Goal: Task Accomplishment & Management: Use online tool/utility

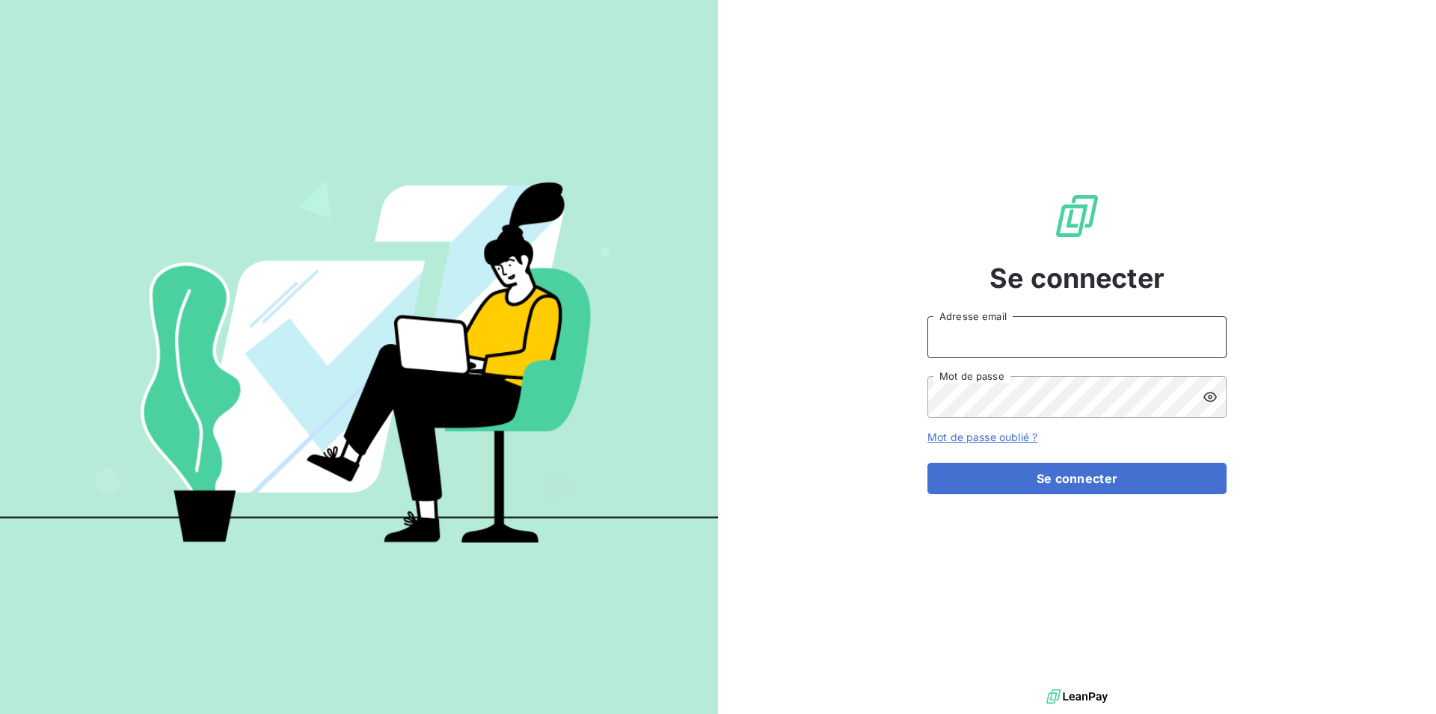
click at [955, 332] on input "Adresse email" at bounding box center [1077, 337] width 299 height 42
type input "C"
type input "[EMAIL_ADDRESS][DOMAIN_NAME]"
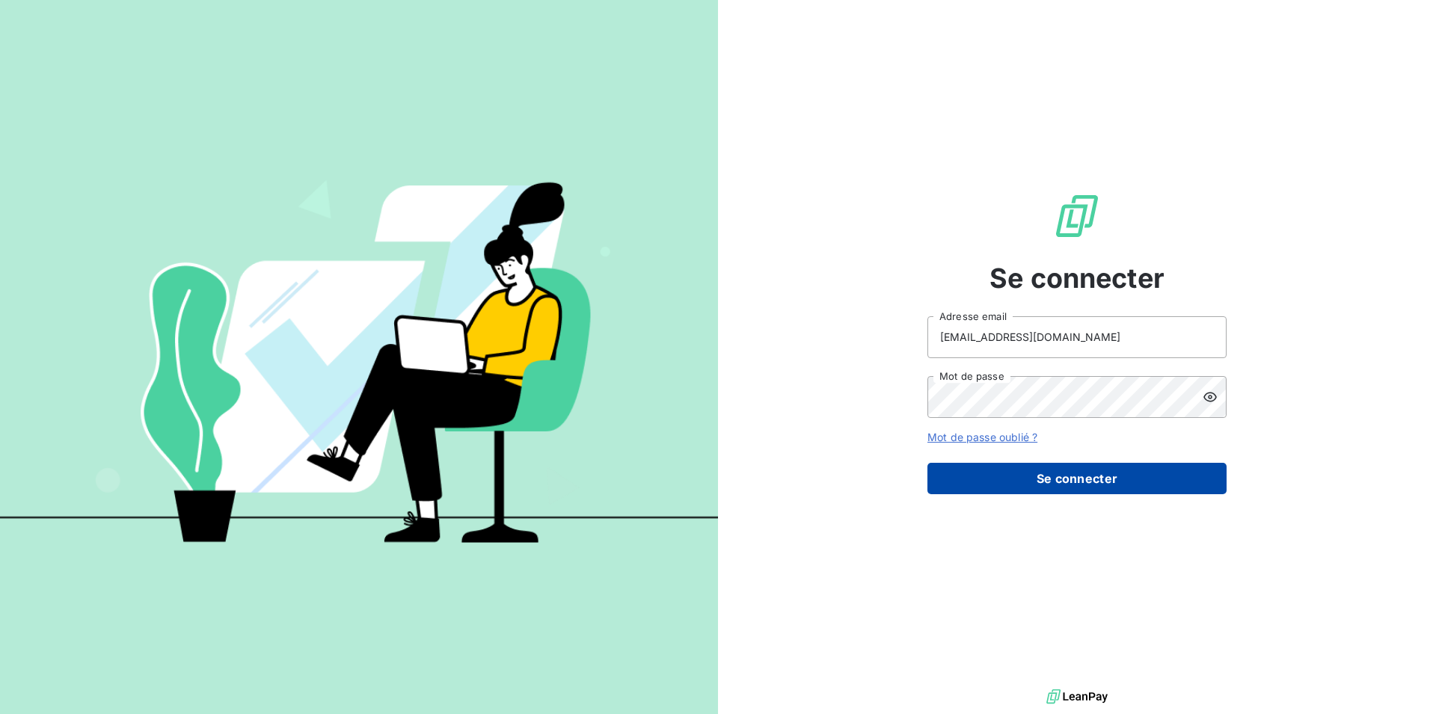
click at [1065, 476] on button "Se connecter" at bounding box center [1077, 478] width 299 height 31
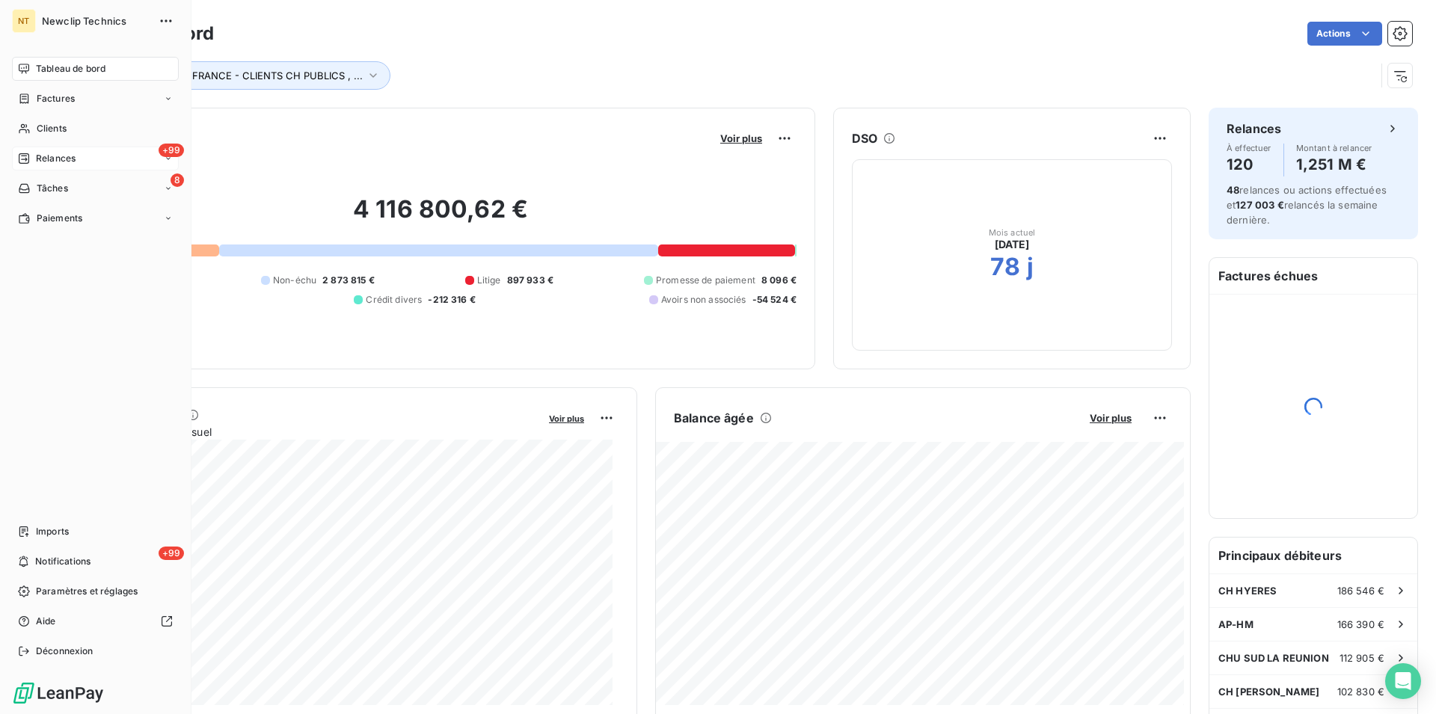
click at [49, 163] on span "Relances" at bounding box center [56, 158] width 40 height 13
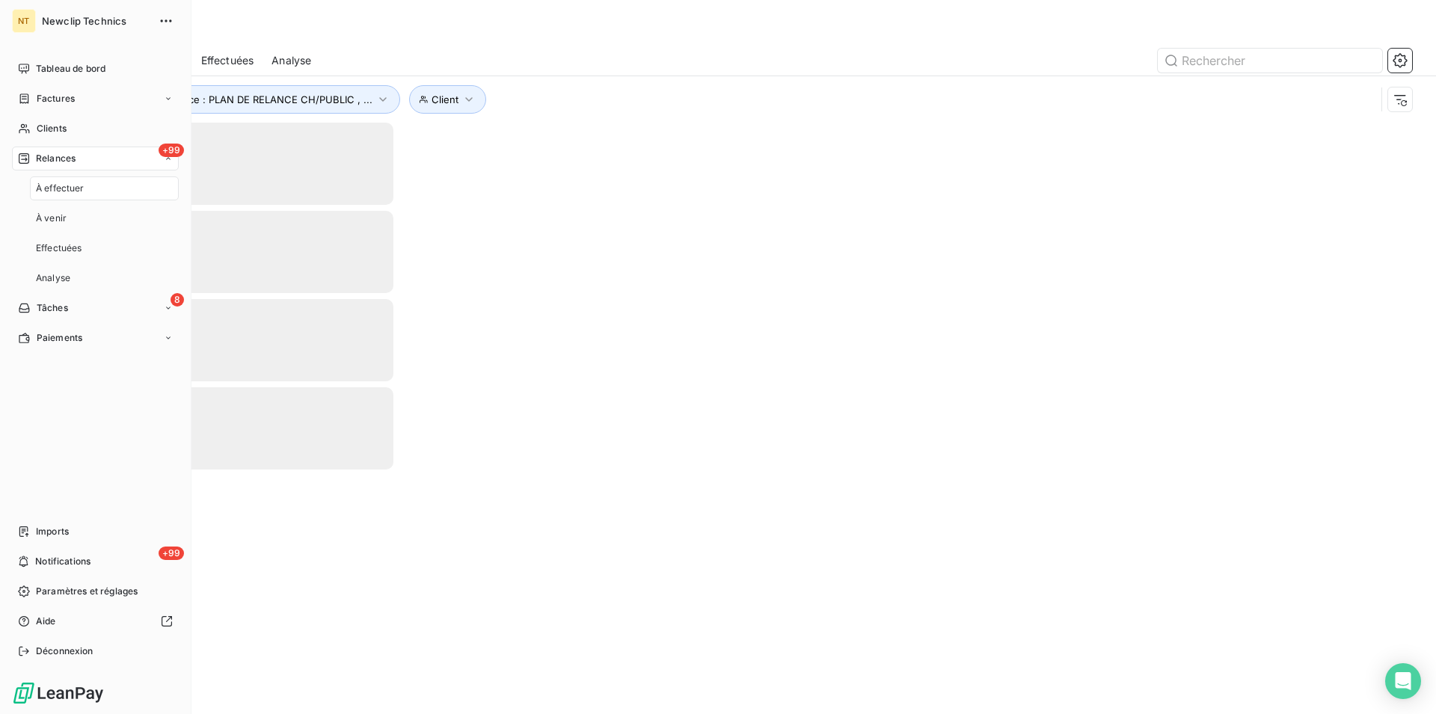
click at [53, 162] on span "Relances" at bounding box center [56, 158] width 40 height 13
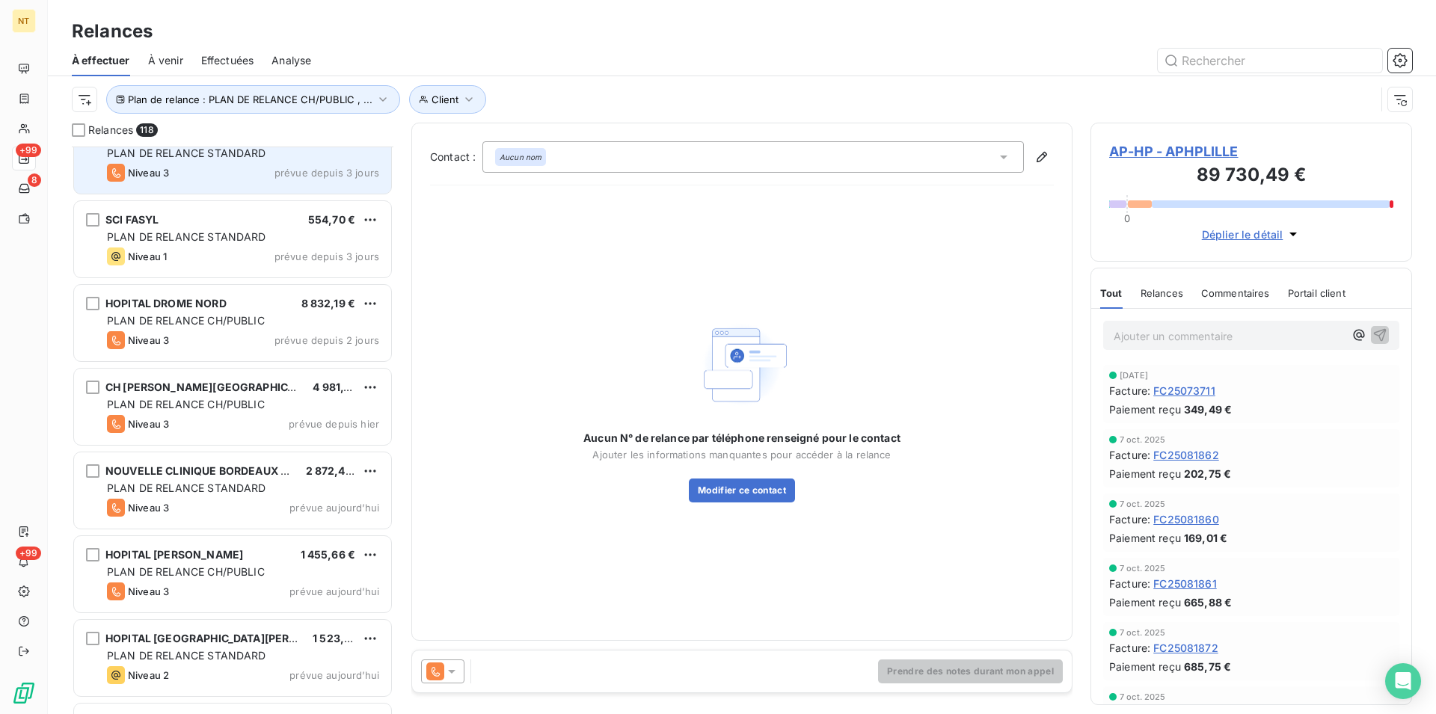
scroll to position [9234, 0]
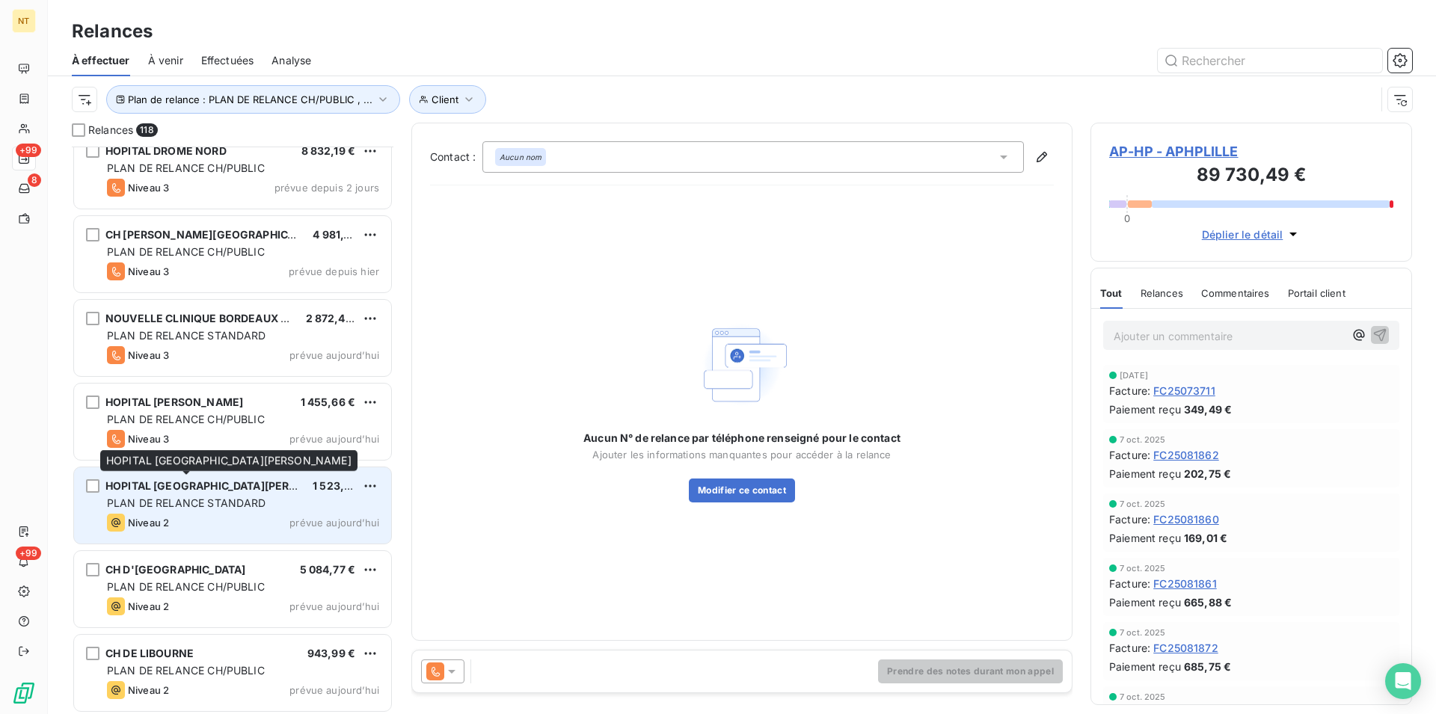
click at [218, 489] on span "HOPITAL [GEOGRAPHIC_DATA][PERSON_NAME]" at bounding box center [229, 486] width 249 height 13
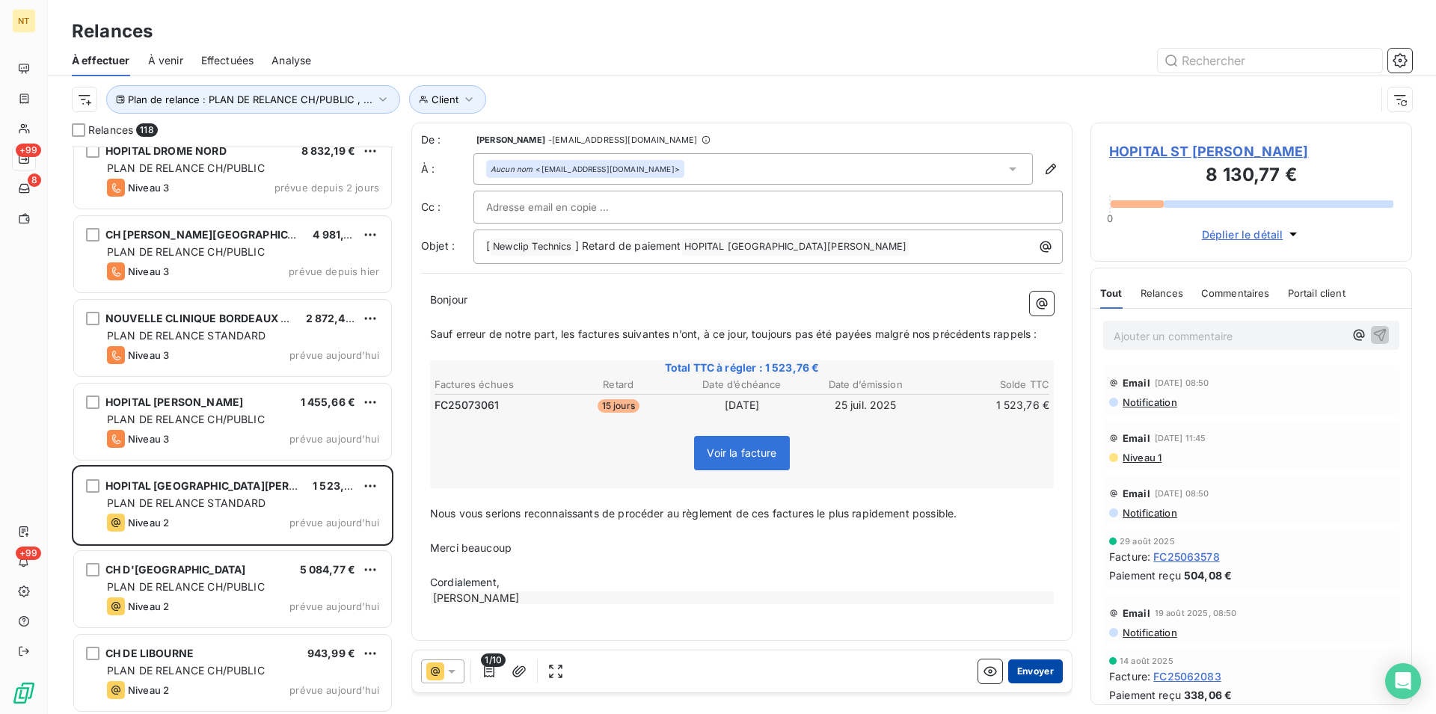
click at [1014, 671] on button "Envoyer" at bounding box center [1035, 672] width 55 height 24
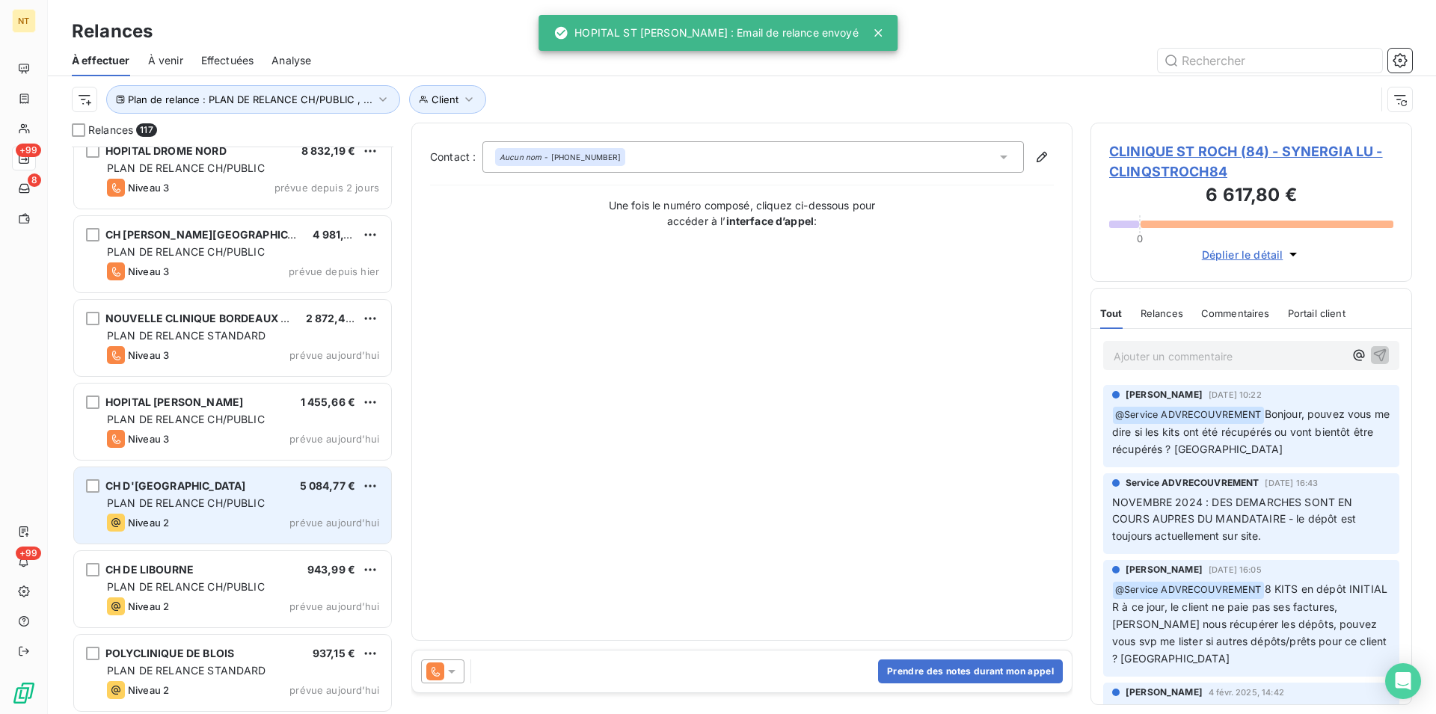
click at [192, 513] on div "CH D'ARRAS 5 084,77 € PLAN DE RELANCE CH/PUBLIC Niveau 2 prévue [DATE]" at bounding box center [232, 506] width 317 height 76
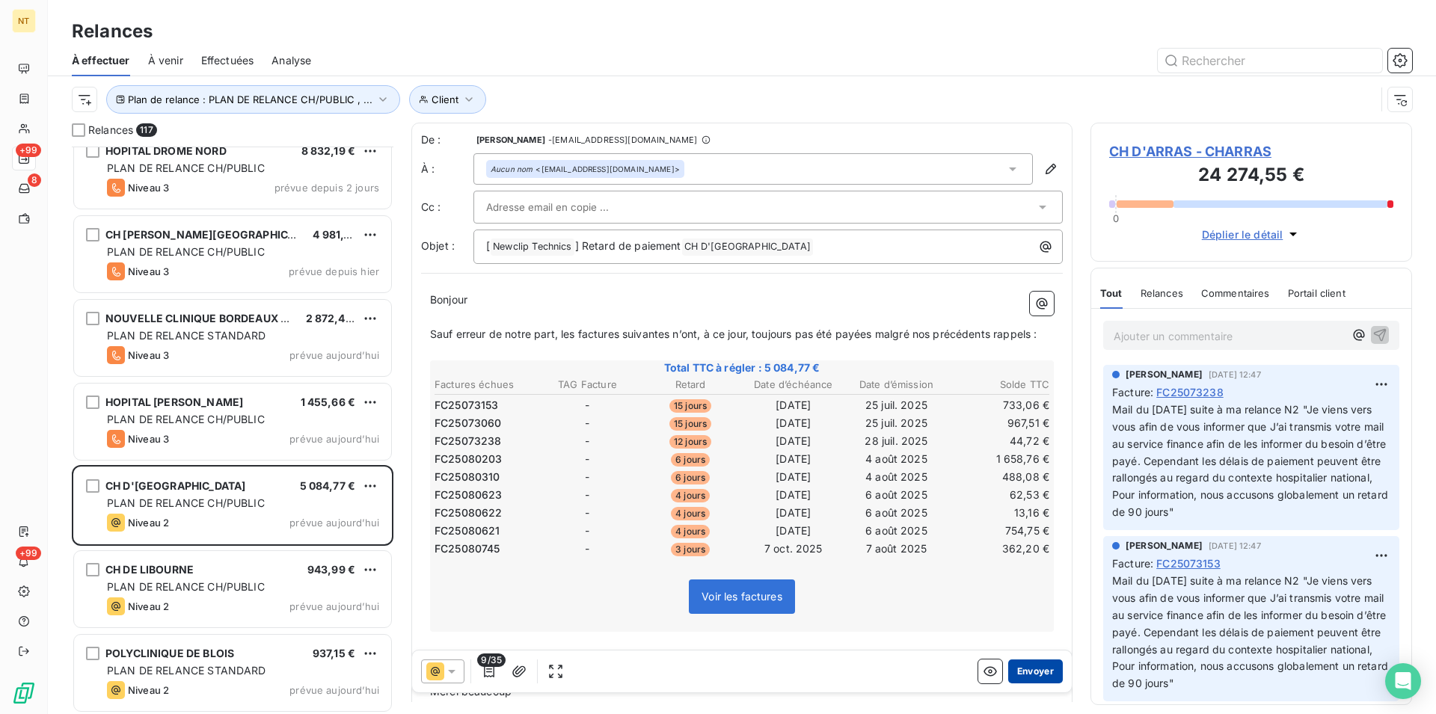
click at [1016, 666] on button "Envoyer" at bounding box center [1035, 672] width 55 height 24
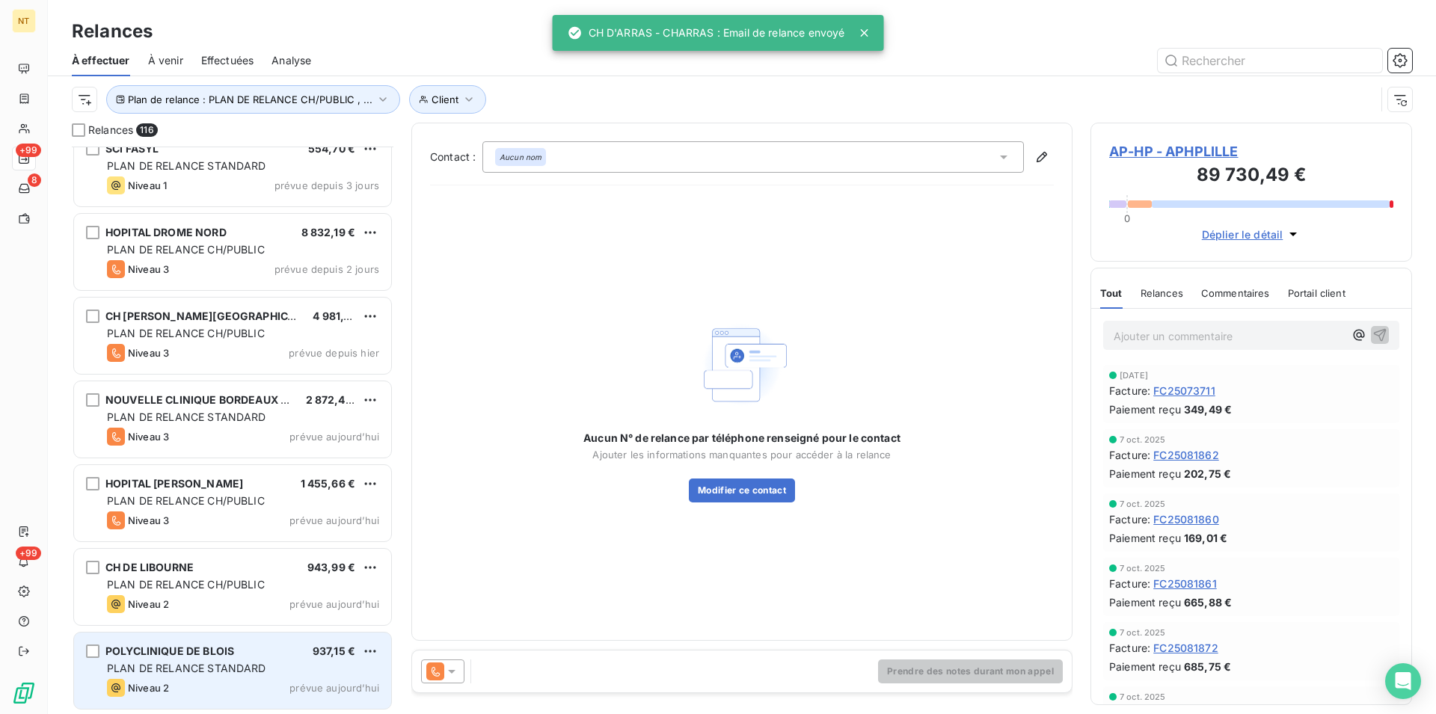
scroll to position [9152, 0]
click at [172, 595] on div "CH DE LIBOURNE 943,99 € PLAN DE RELANCE CH/PUBLIC Niveau 2 prévue [DATE]" at bounding box center [232, 588] width 317 height 76
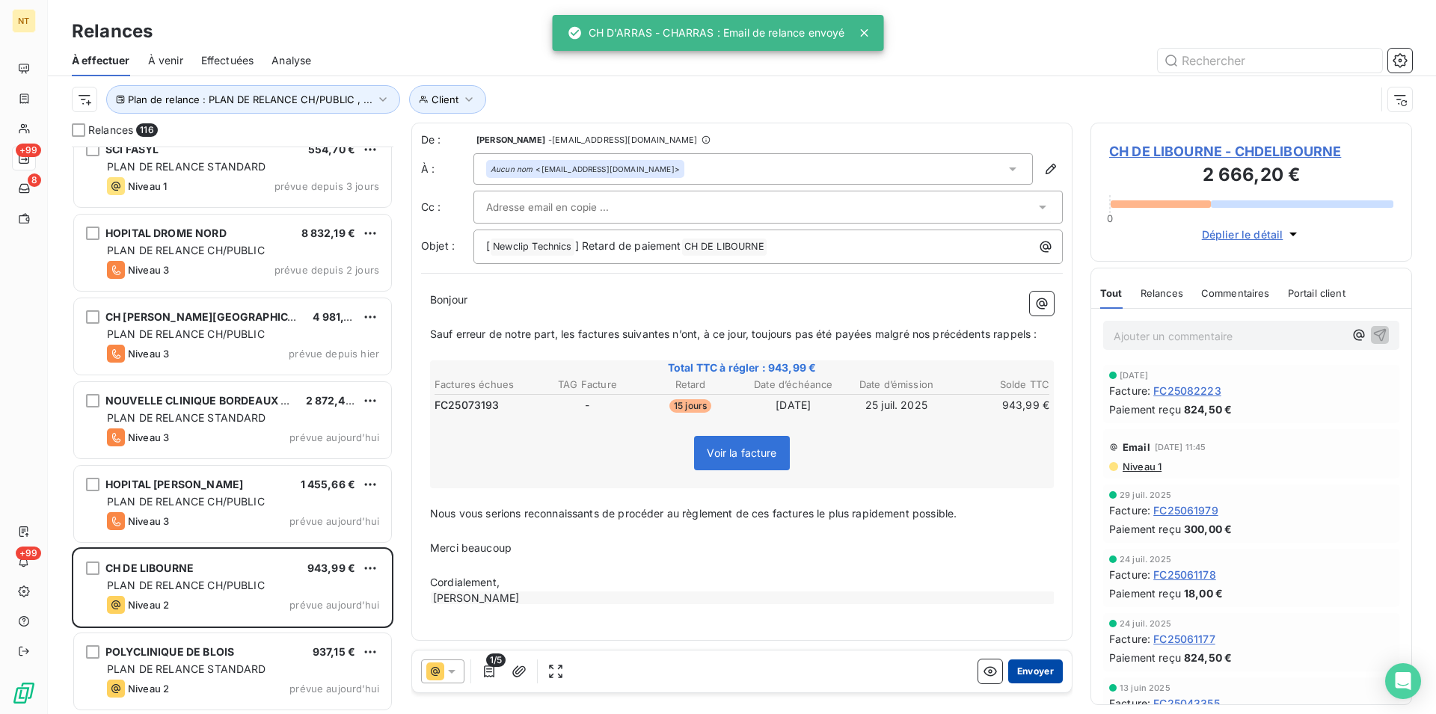
click at [1020, 672] on button "Envoyer" at bounding box center [1035, 672] width 55 height 24
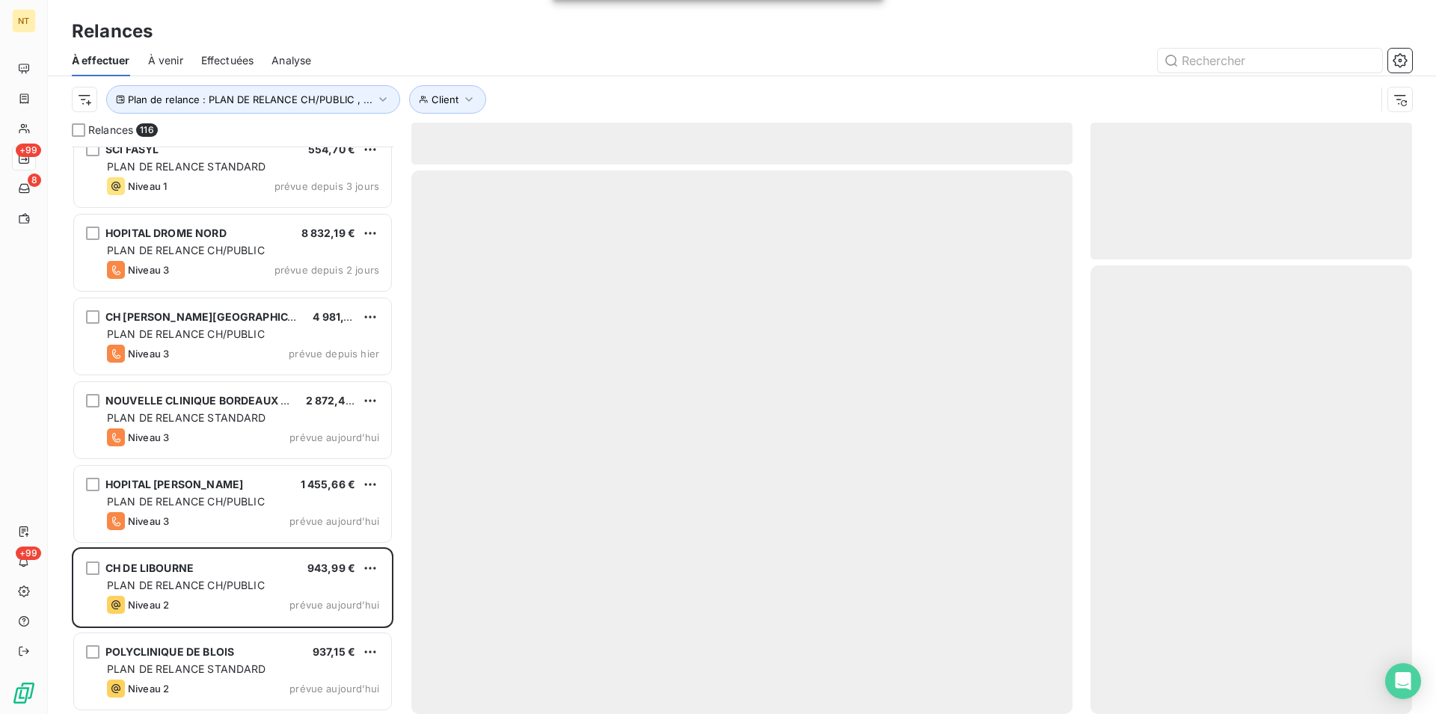
scroll to position [9068, 0]
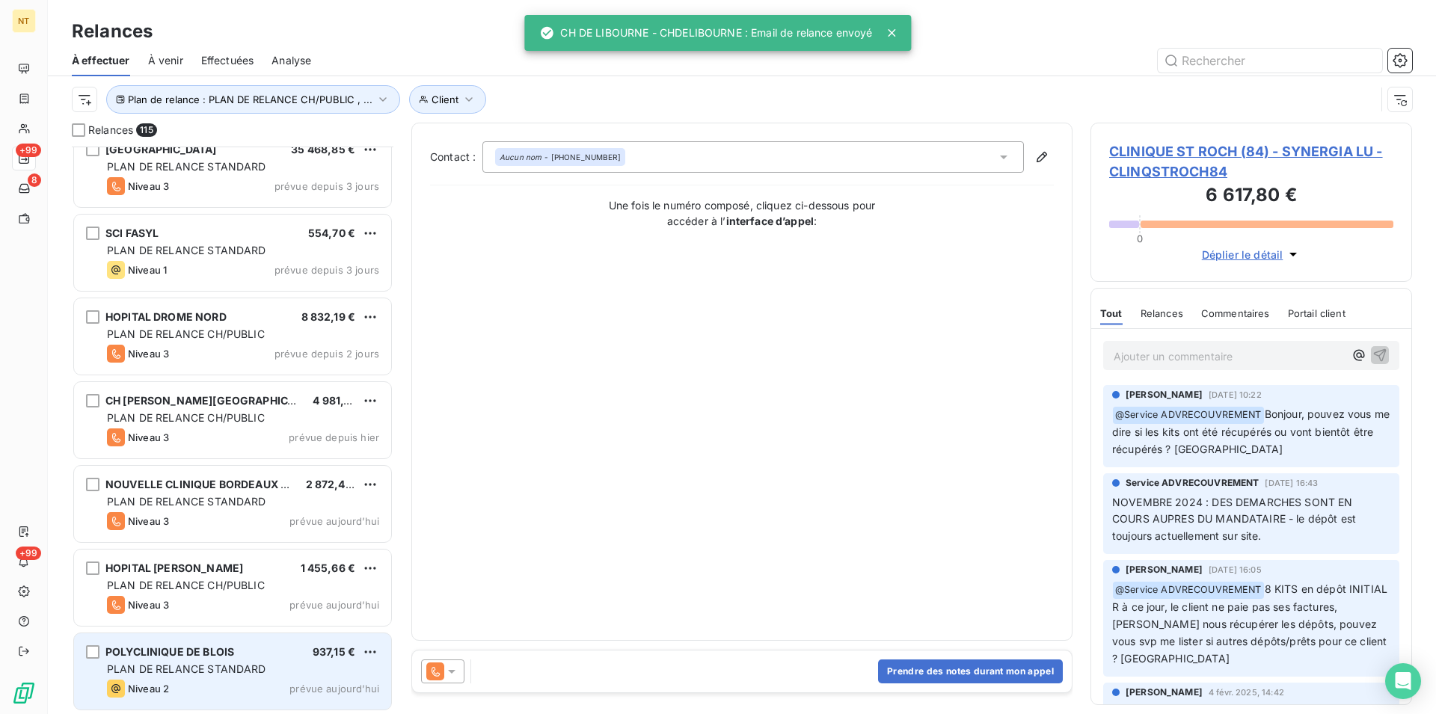
click at [236, 684] on div "Niveau 2 prévue aujourd’hui" at bounding box center [243, 689] width 272 height 18
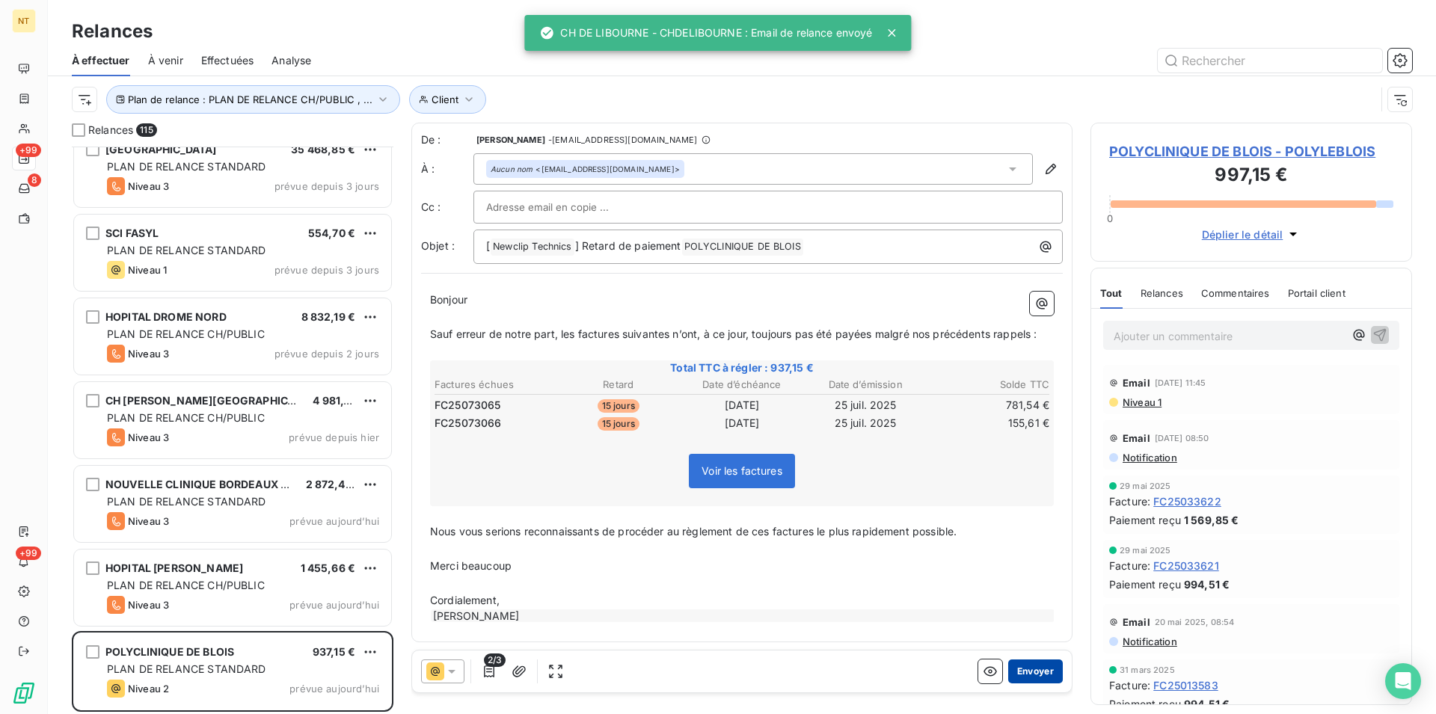
click at [1034, 668] on button "Envoyer" at bounding box center [1035, 672] width 55 height 24
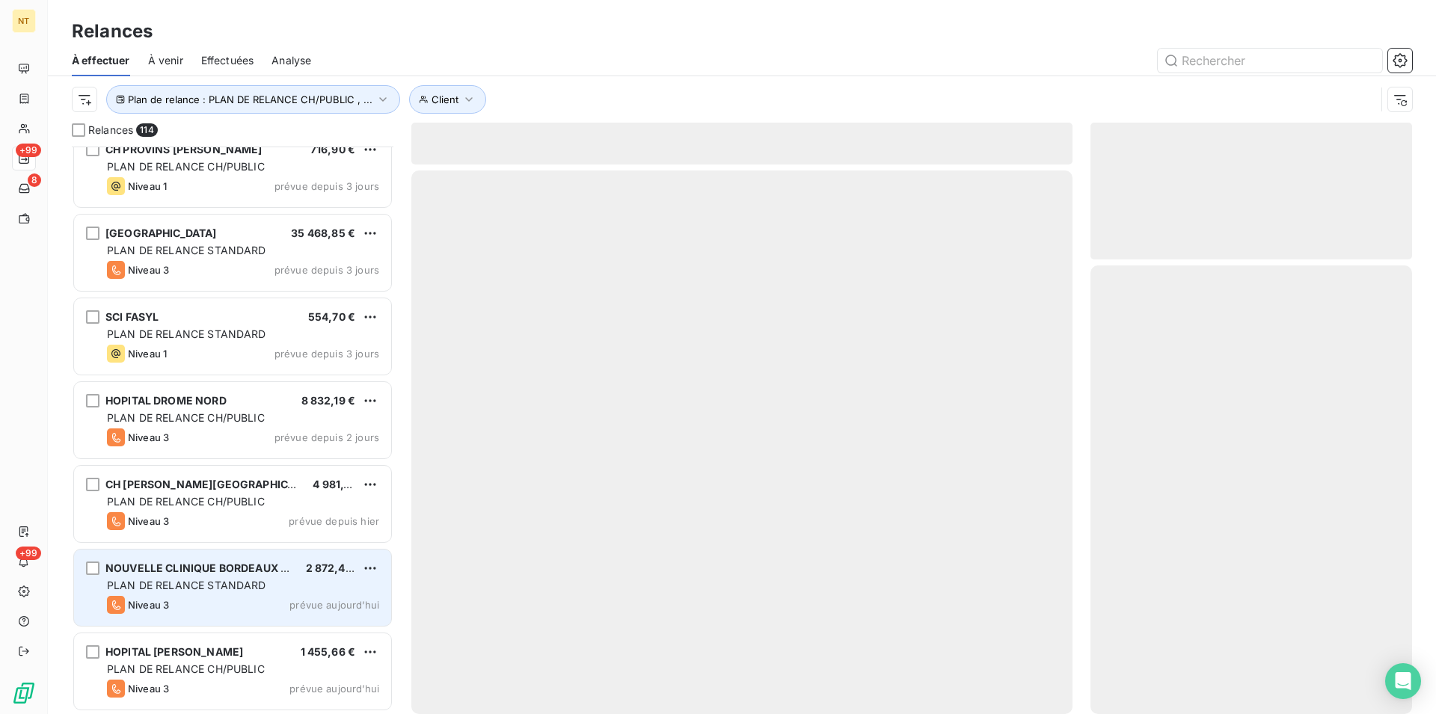
scroll to position [8985, 0]
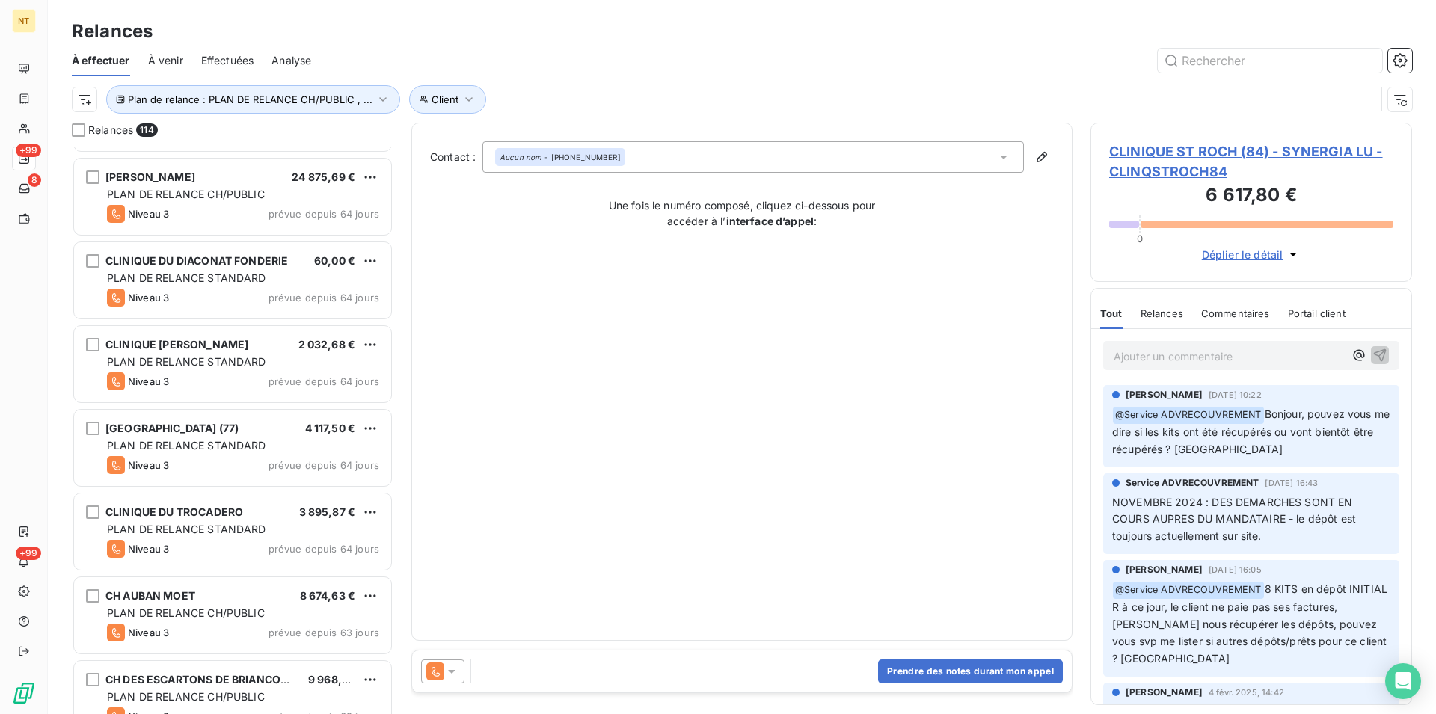
scroll to position [1659, 0]
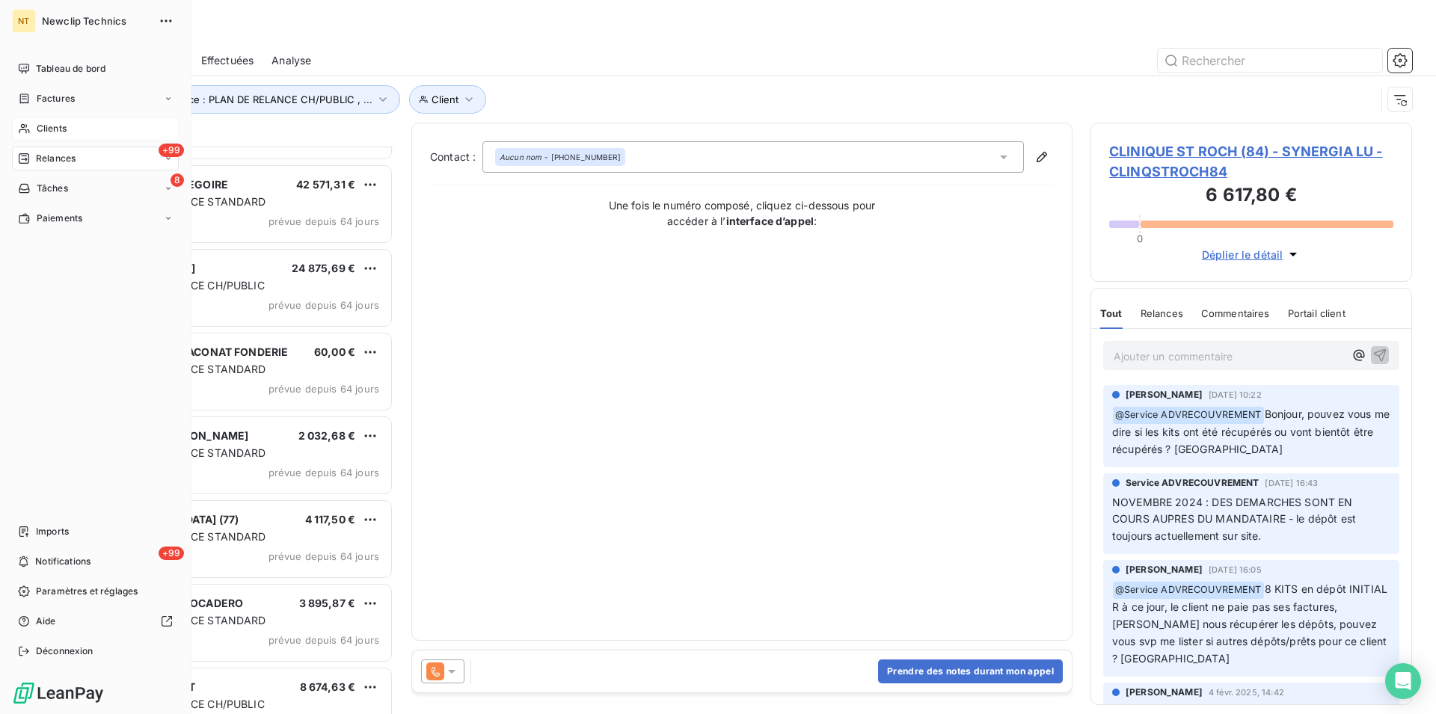
click at [66, 126] on span "Clients" at bounding box center [52, 128] width 30 height 13
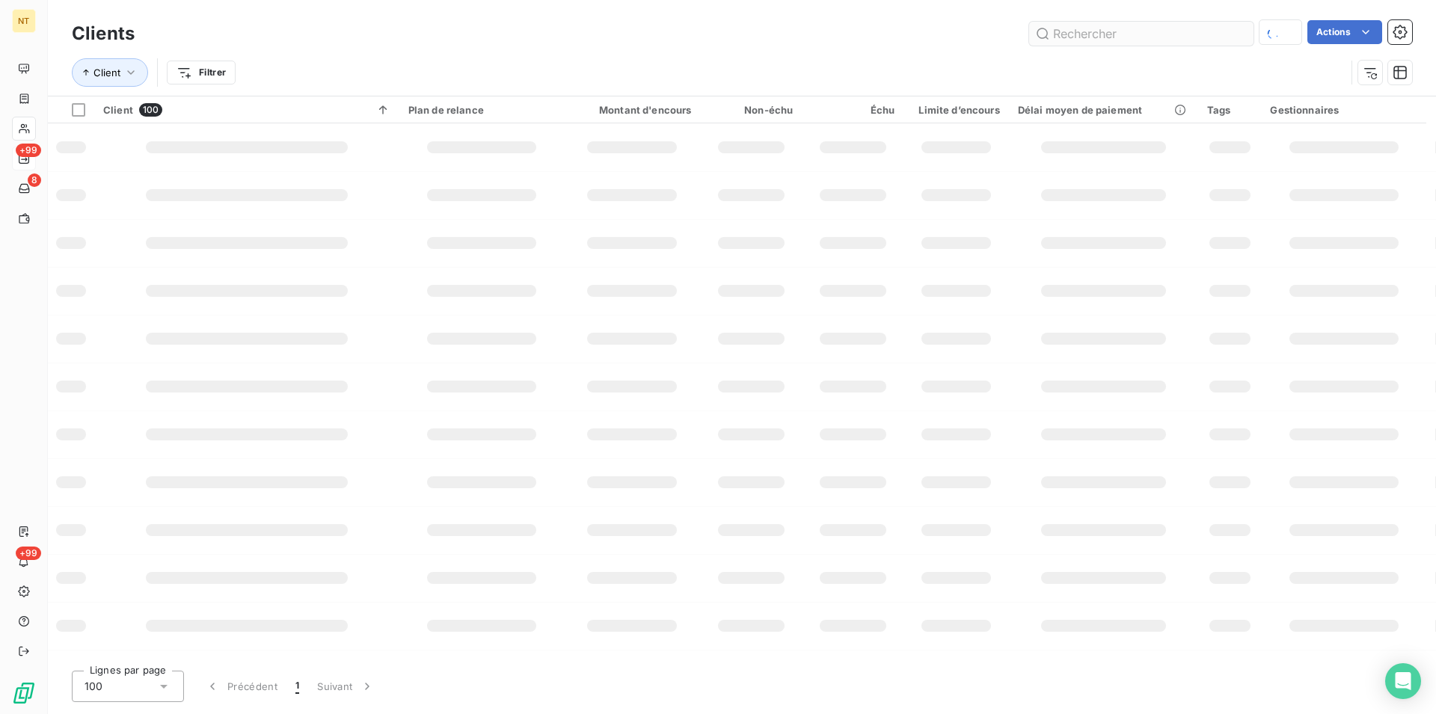
click at [1059, 28] on input "text" at bounding box center [1141, 34] width 224 height 24
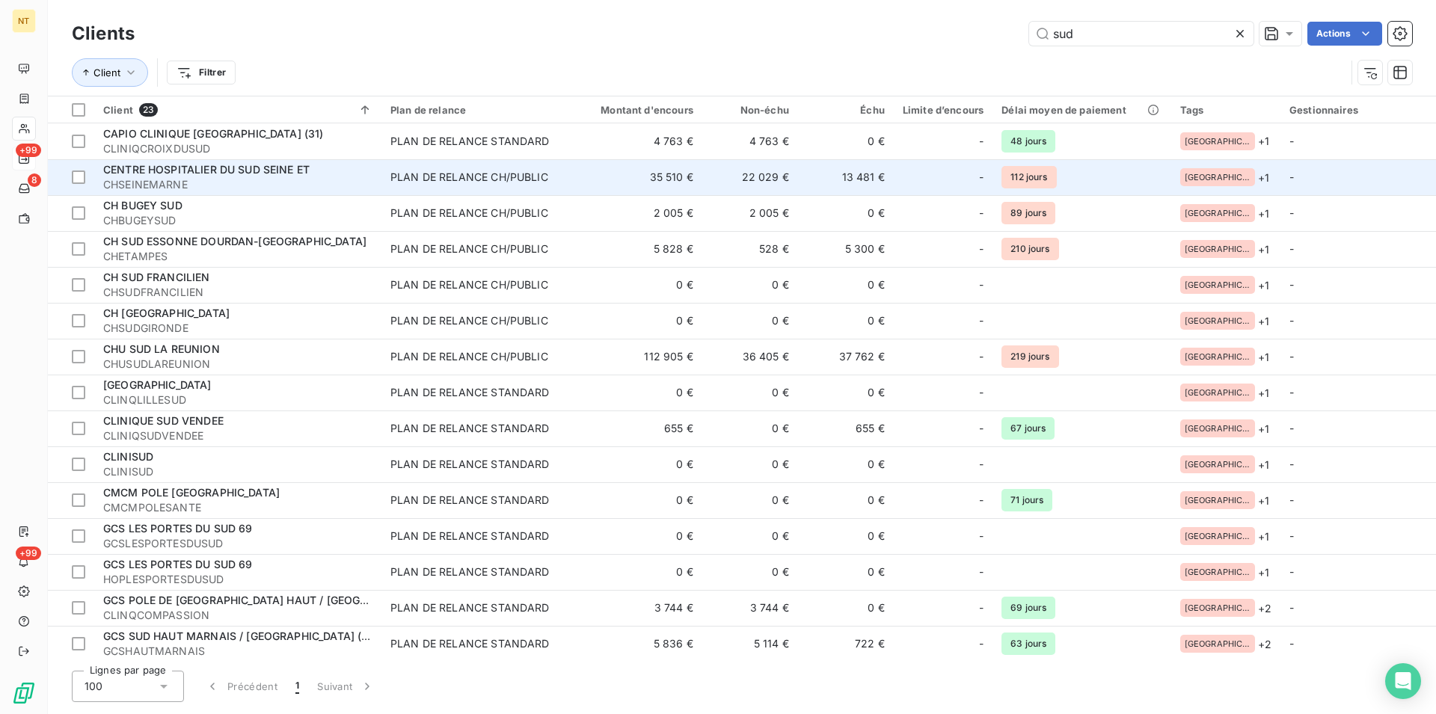
type input "sud"
click at [205, 168] on span "CENTRE HOSPITALIER DU SUD SEINE ET" at bounding box center [206, 169] width 206 height 13
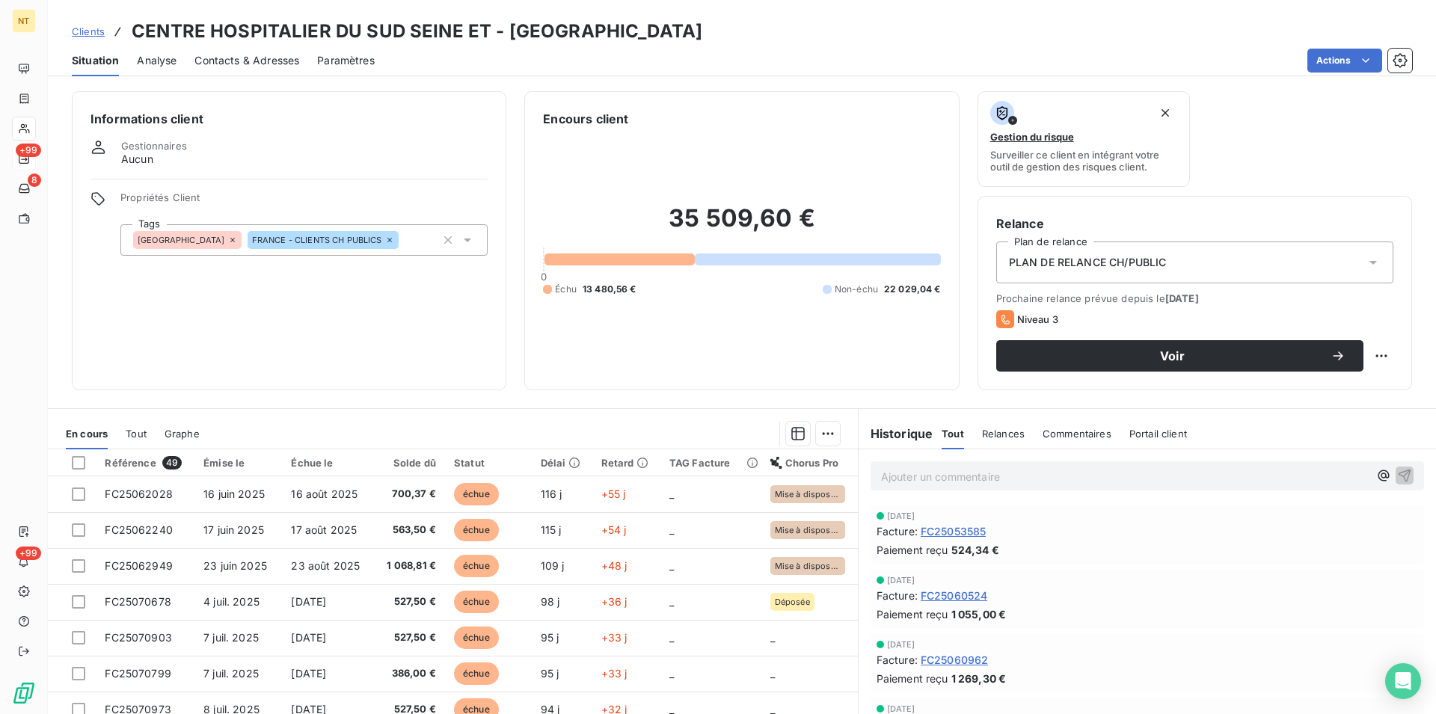
click at [245, 66] on span "Contacts & Adresses" at bounding box center [247, 60] width 105 height 15
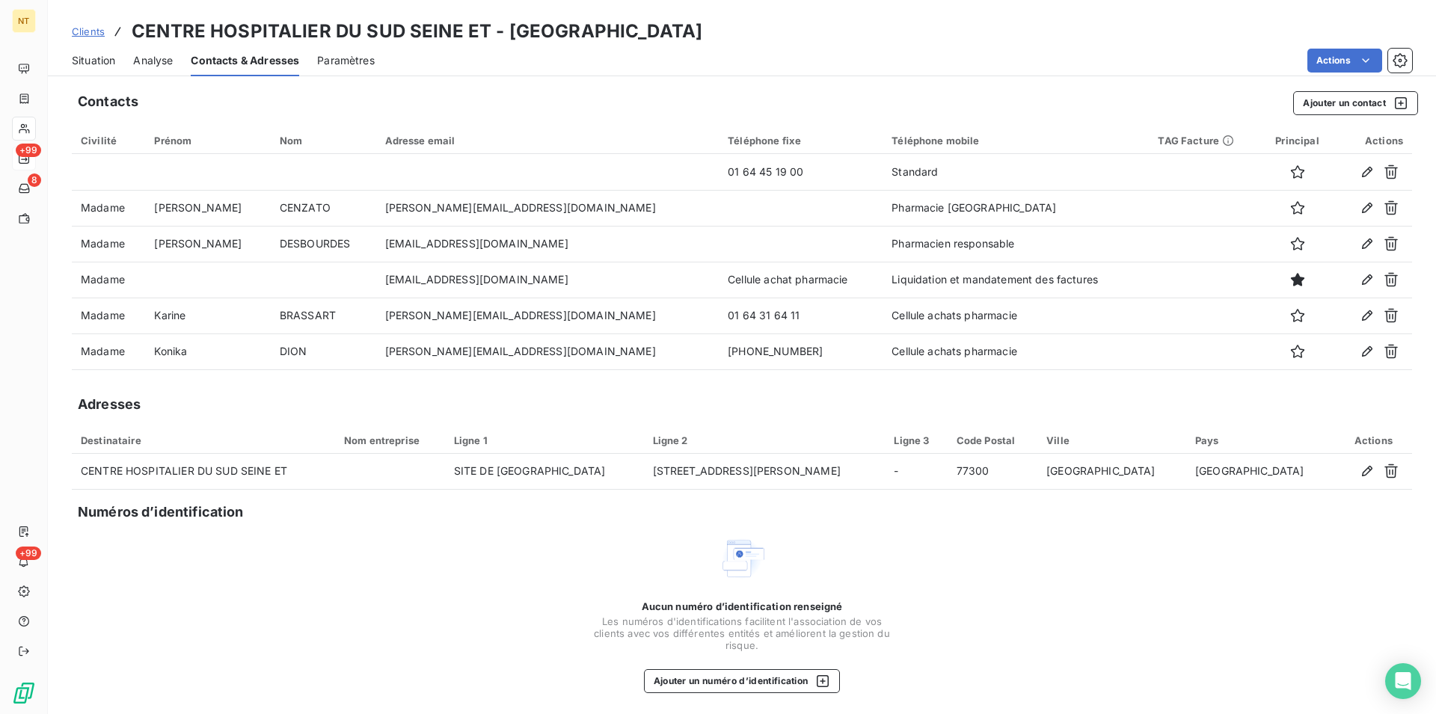
click at [91, 67] on span "Situation" at bounding box center [93, 60] width 43 height 15
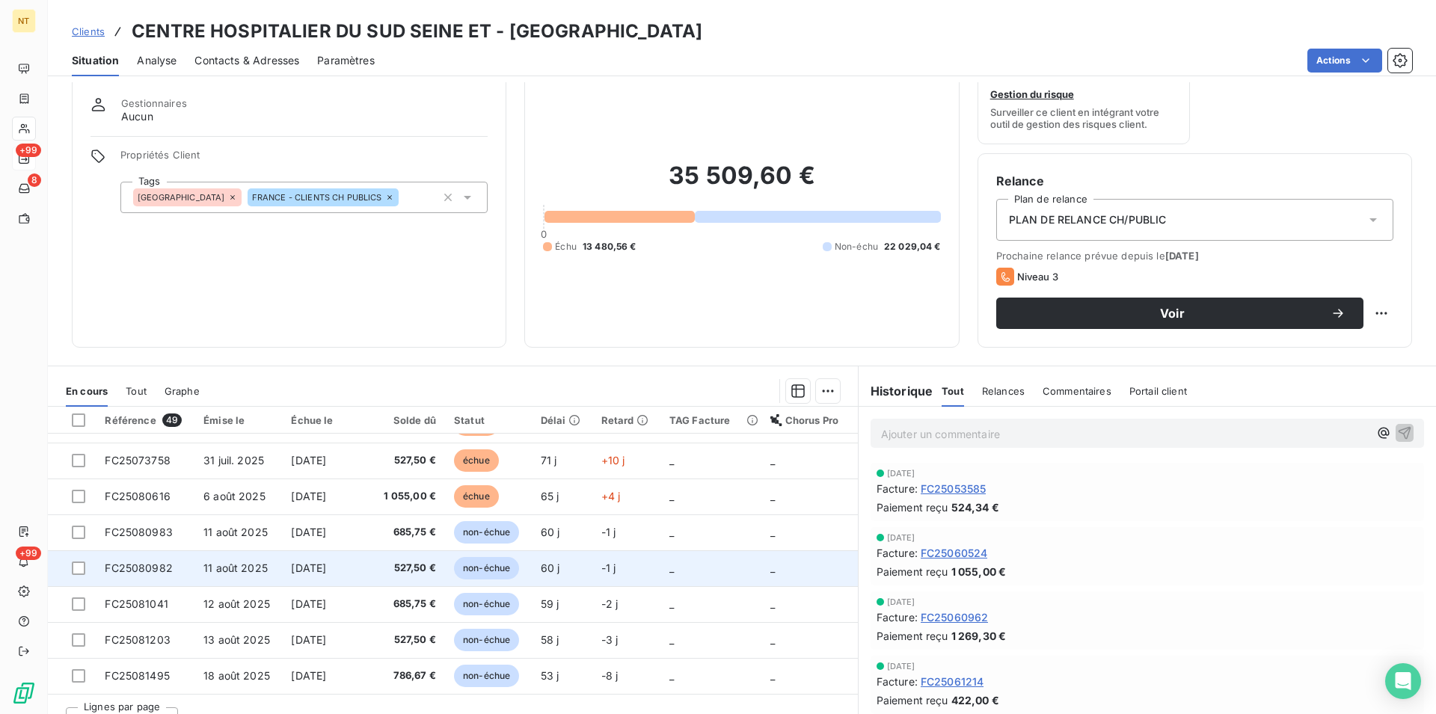
scroll to position [68, 0]
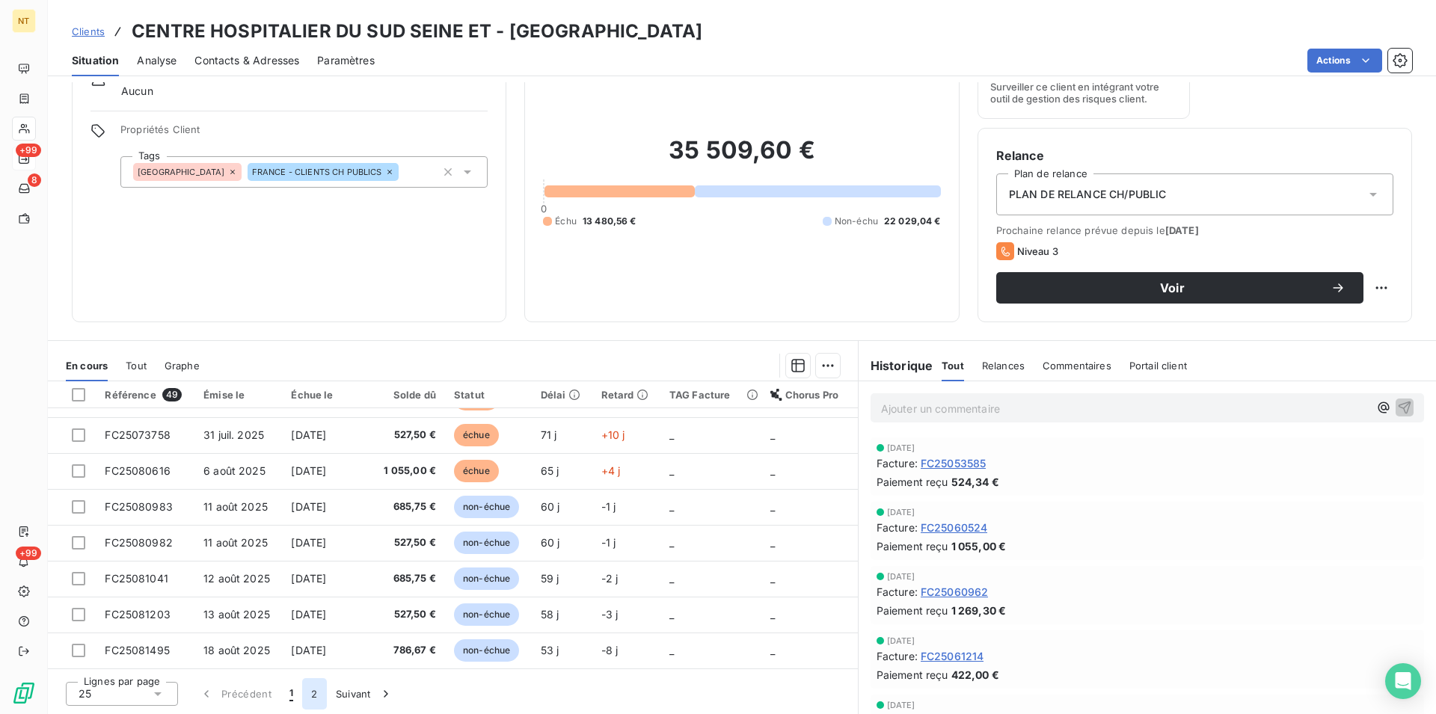
click at [312, 687] on button "2" at bounding box center [314, 694] width 24 height 31
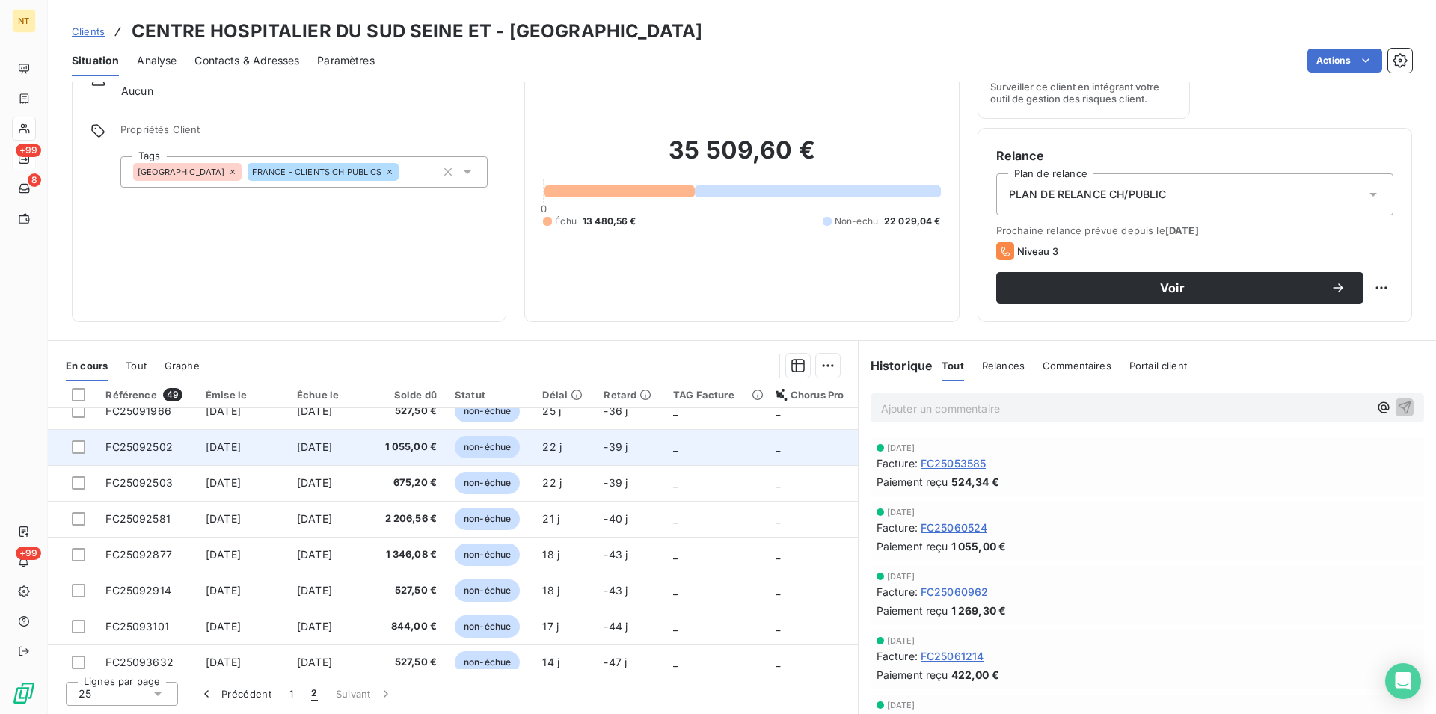
scroll to position [458, 0]
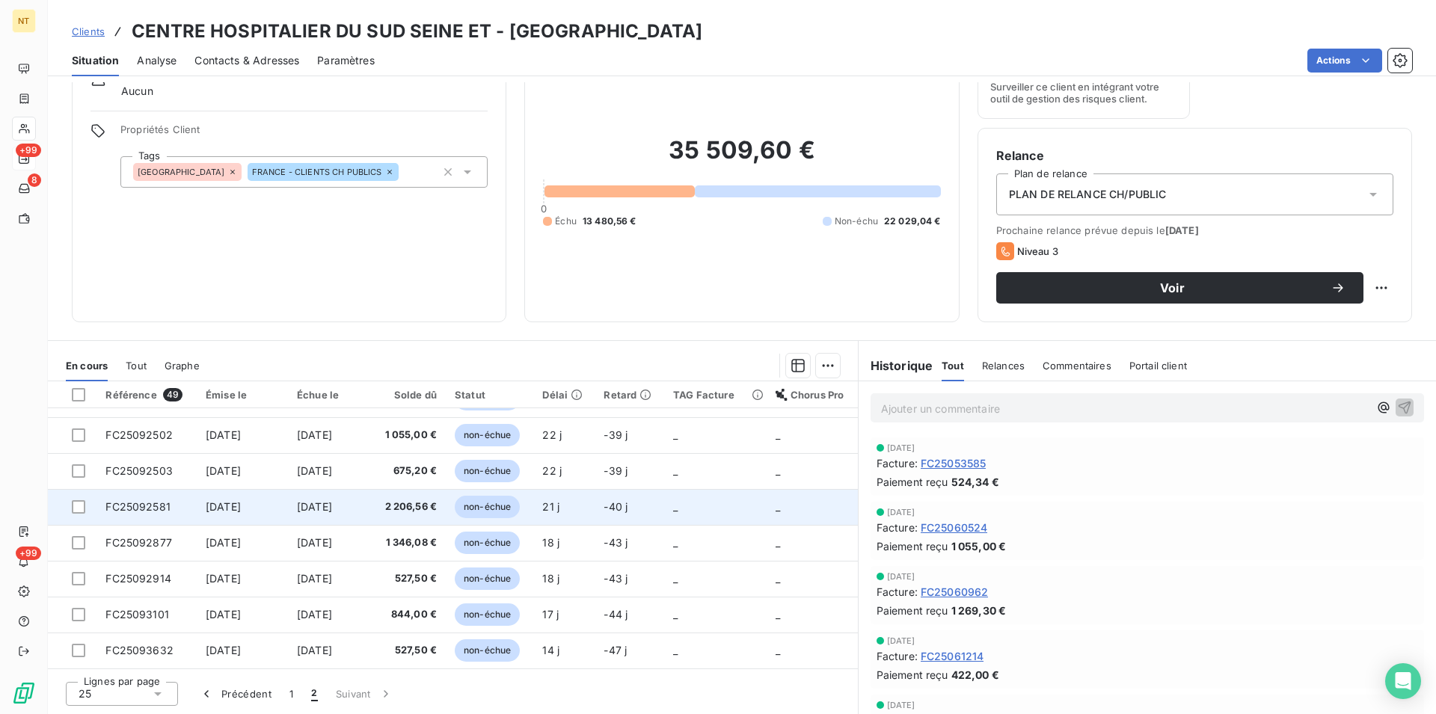
click at [161, 510] on span "FC25092581" at bounding box center [137, 506] width 65 height 13
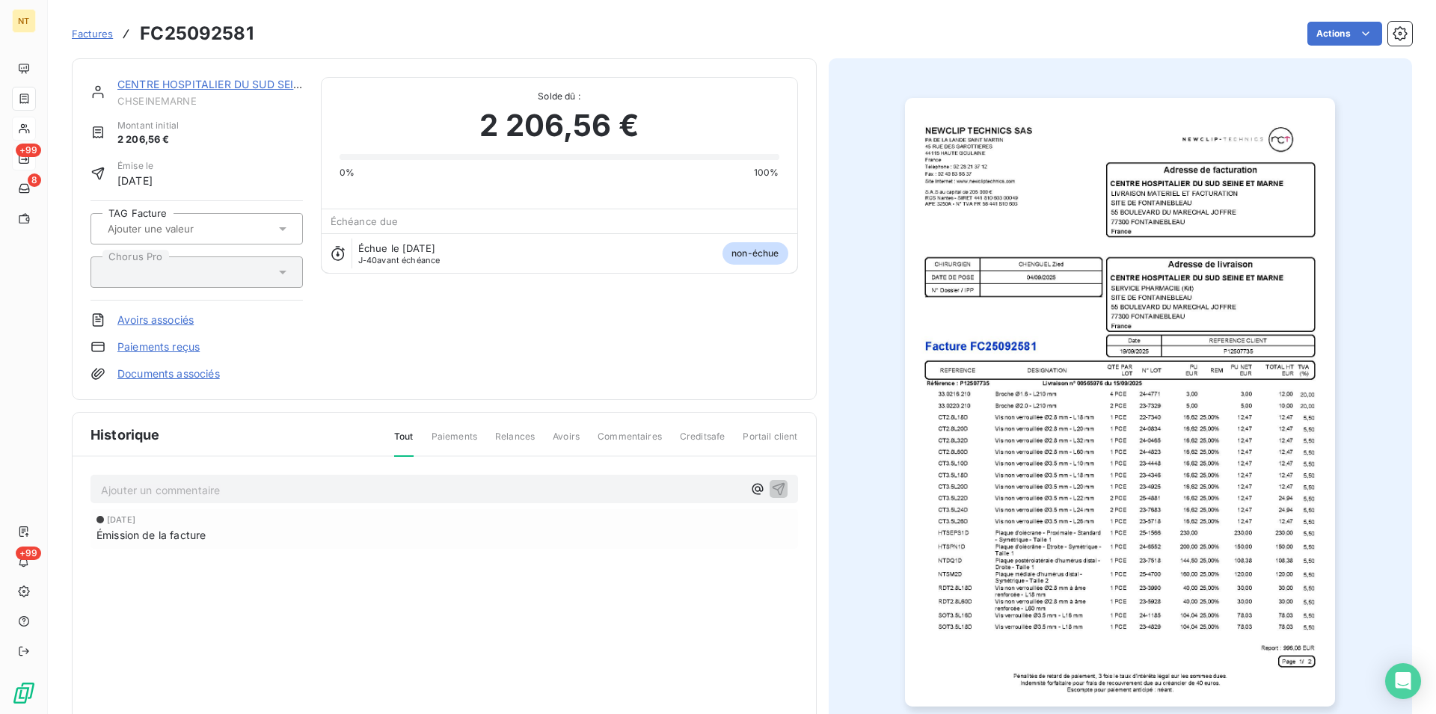
click at [106, 483] on p "Ajouter un commentaire ﻿" at bounding box center [422, 490] width 642 height 19
click at [105, 487] on p "Ajouter un commentaire ﻿" at bounding box center [422, 490] width 642 height 19
click at [220, 486] on p "Mail du [DATE] "" at bounding box center [422, 489] width 642 height 17
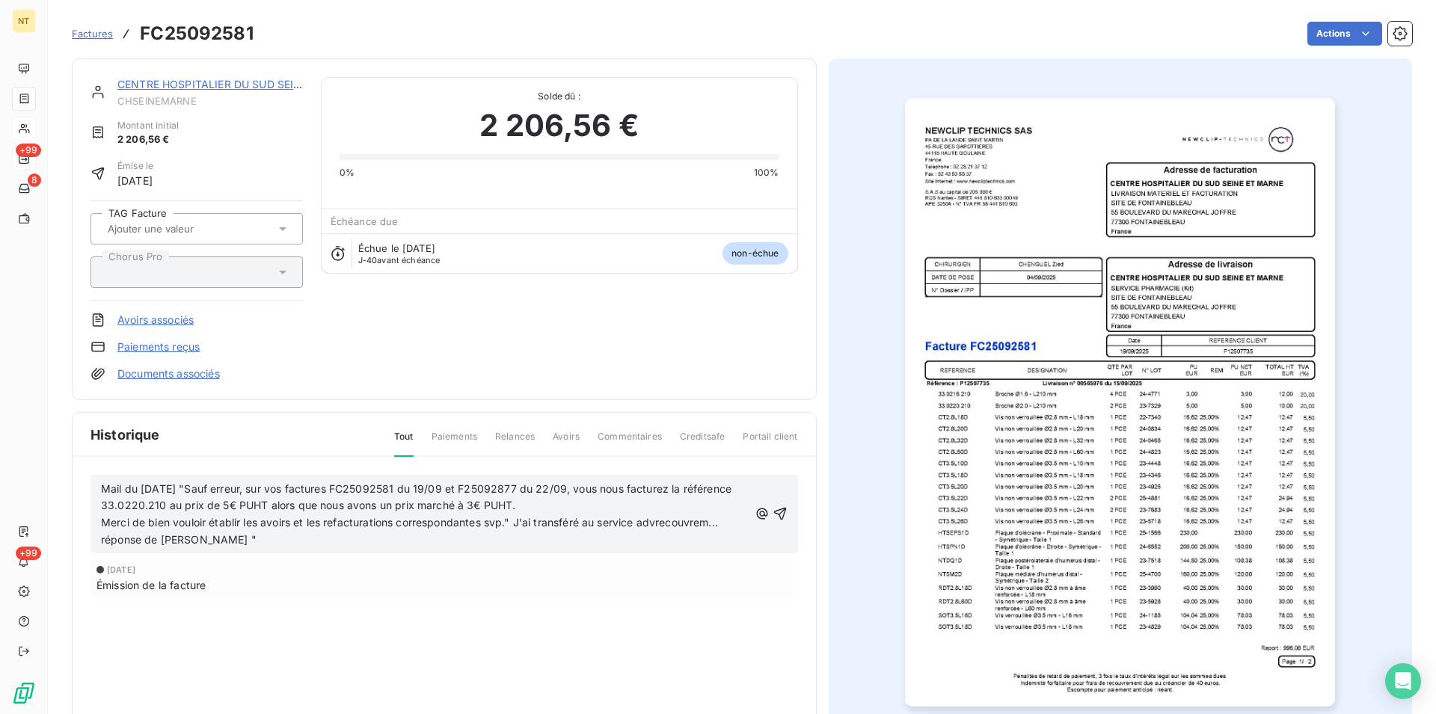
click at [203, 541] on p "Merci de bien vouloir établir les avoirs et les refacturations correspondantes …" at bounding box center [425, 532] width 648 height 34
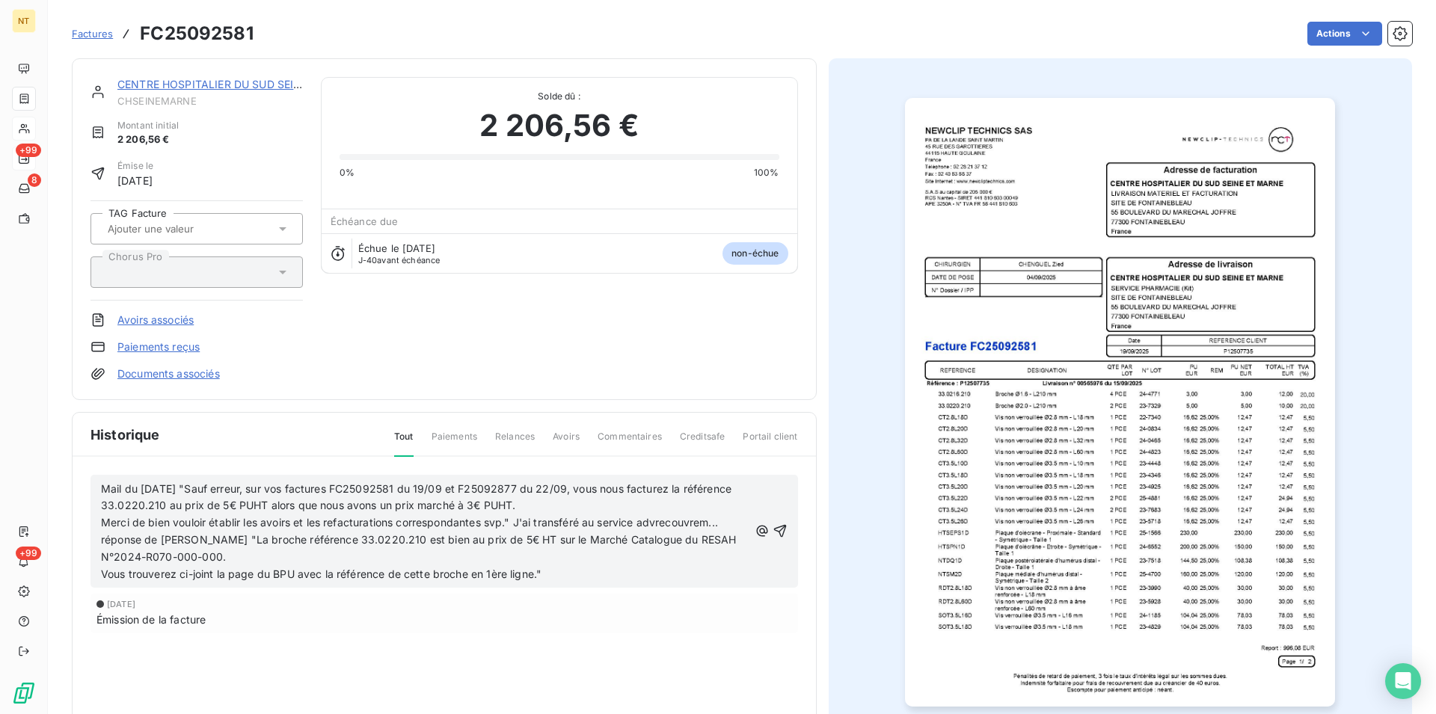
click at [102, 574] on span "Vous trouverez ci-joint la page du BPU avec la référence de cette broche en 1èr…" at bounding box center [321, 574] width 441 height 13
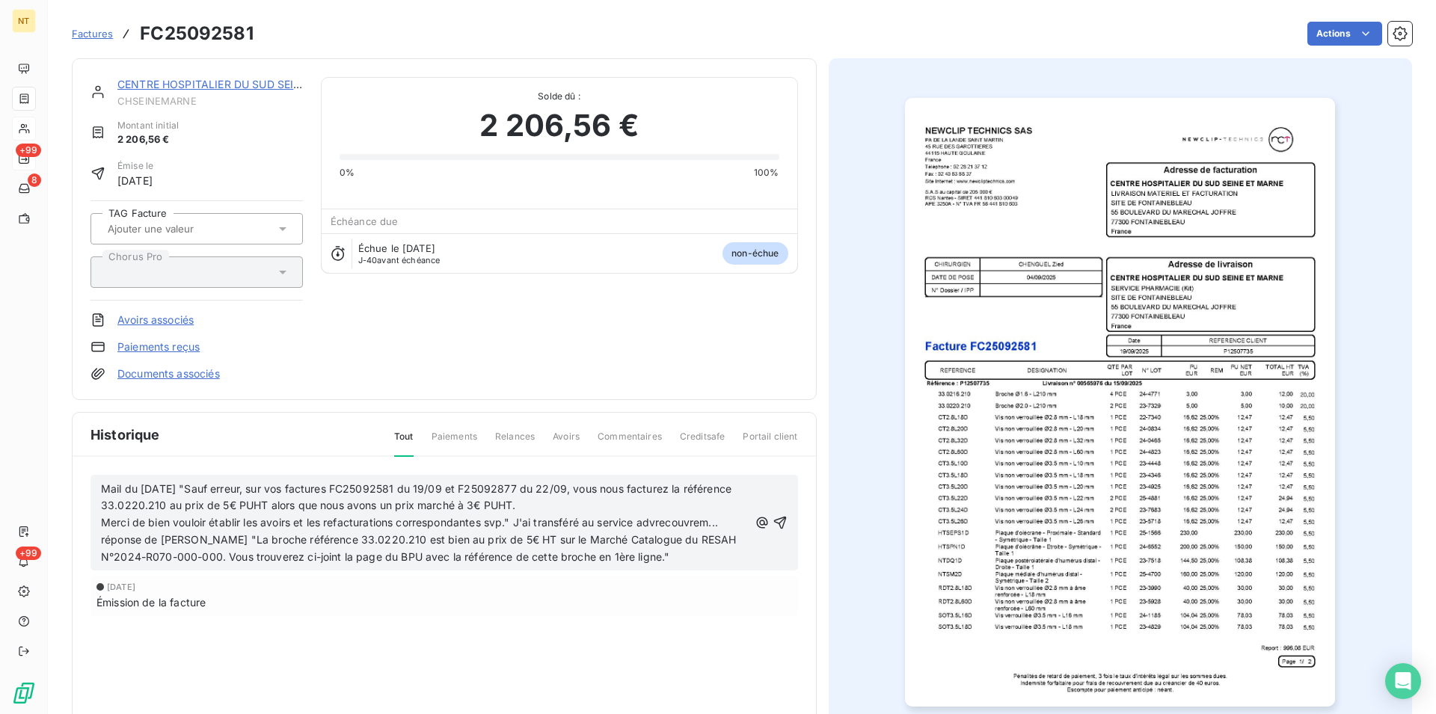
click at [726, 524] on span "Merci de bien vouloir établir les avoirs et les refacturations correspondantes …" at bounding box center [420, 539] width 639 height 47
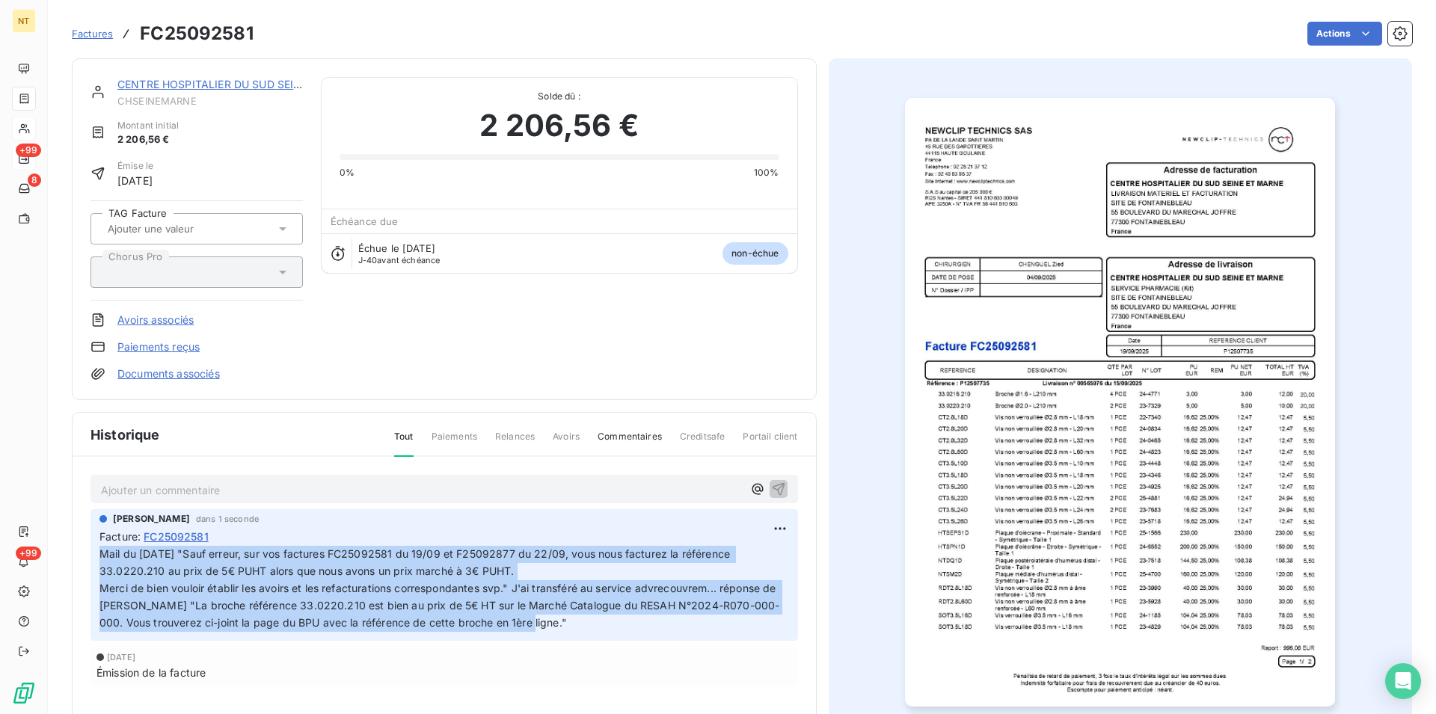
drag, startPoint x: 102, startPoint y: 557, endPoint x: 568, endPoint y: 632, distance: 472.2
click at [568, 631] on p "Mail du [DATE] "Sauf erreur, sur vos factures FC25092581 du 19/09 et F25092877 …" at bounding box center [445, 588] width 690 height 85
copy p "Mail du [DATE] "Sauf erreur, sur vos factures FC25092581 du 19/09 et F25092877 …"
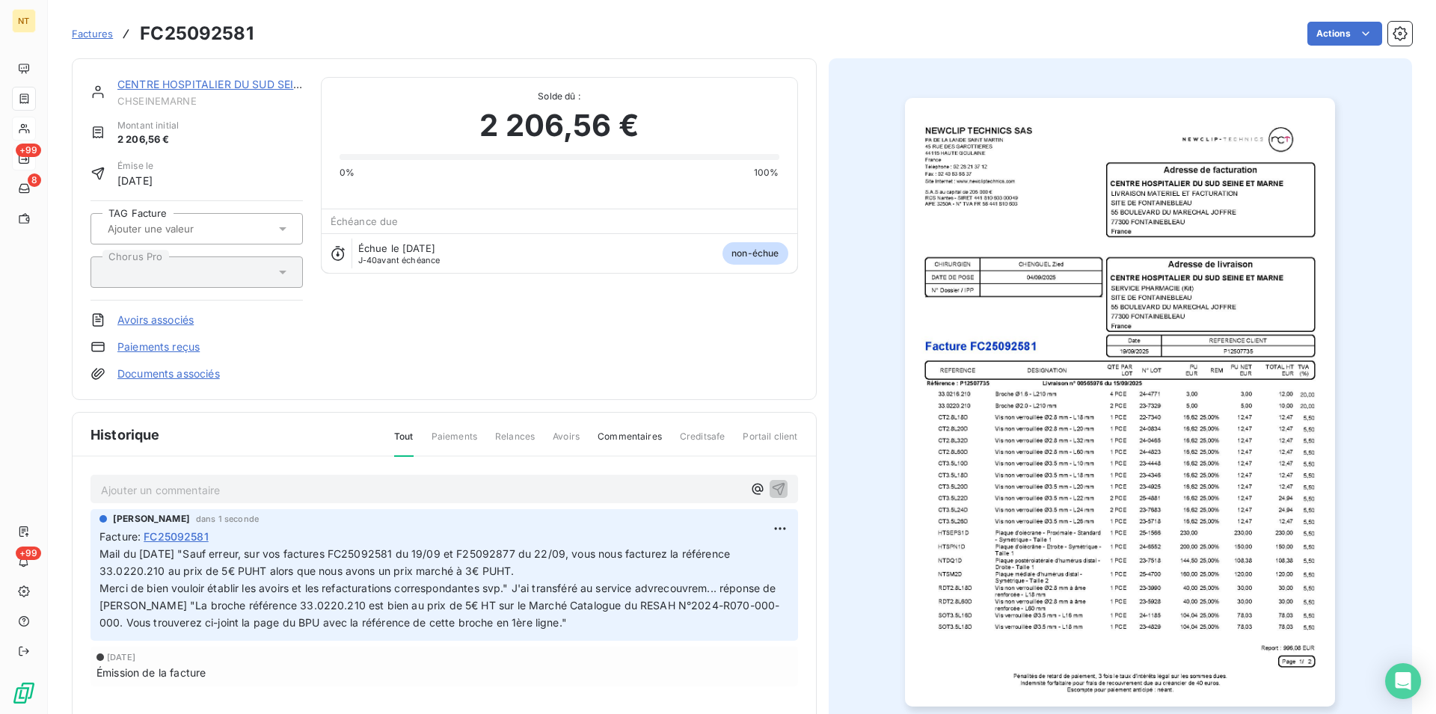
click at [204, 88] on link "CENTRE HOSPITALIER DU SUD SEINE ET" at bounding box center [220, 84] width 206 height 13
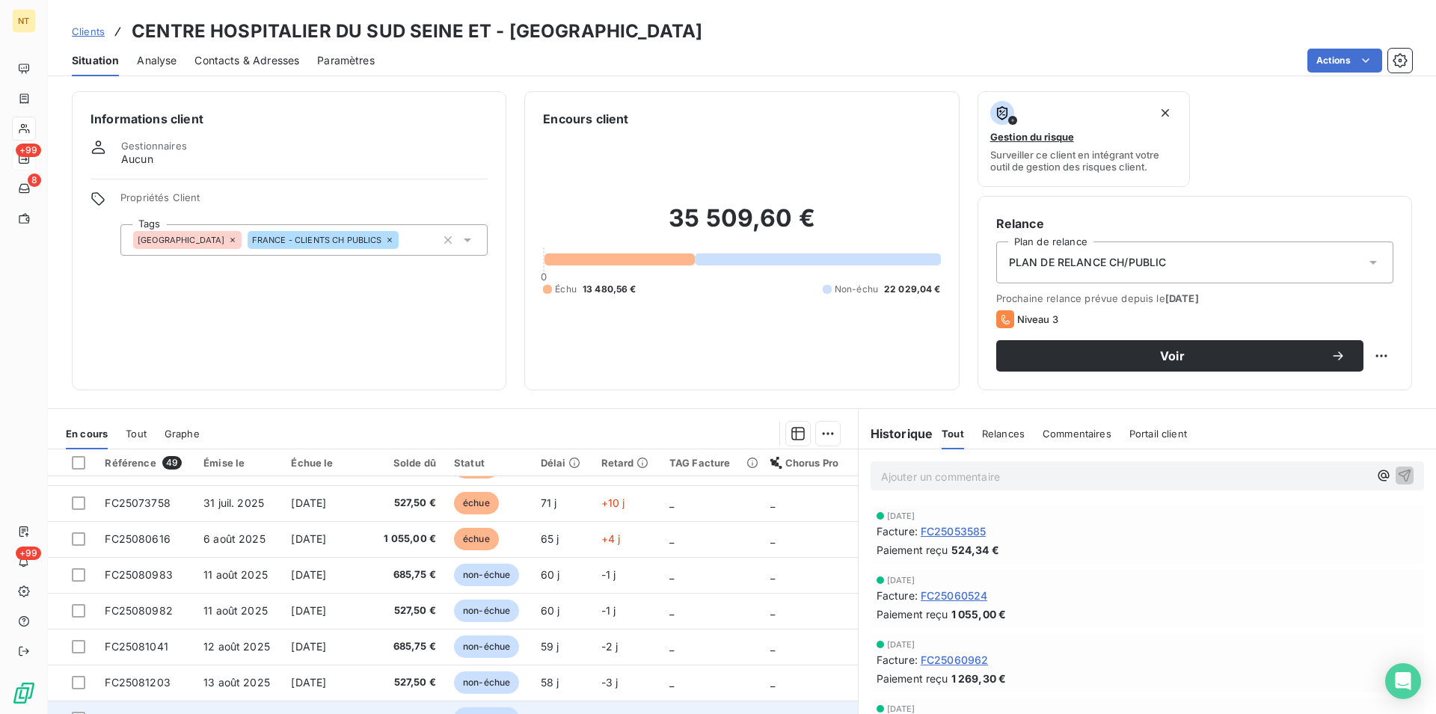
scroll to position [68, 0]
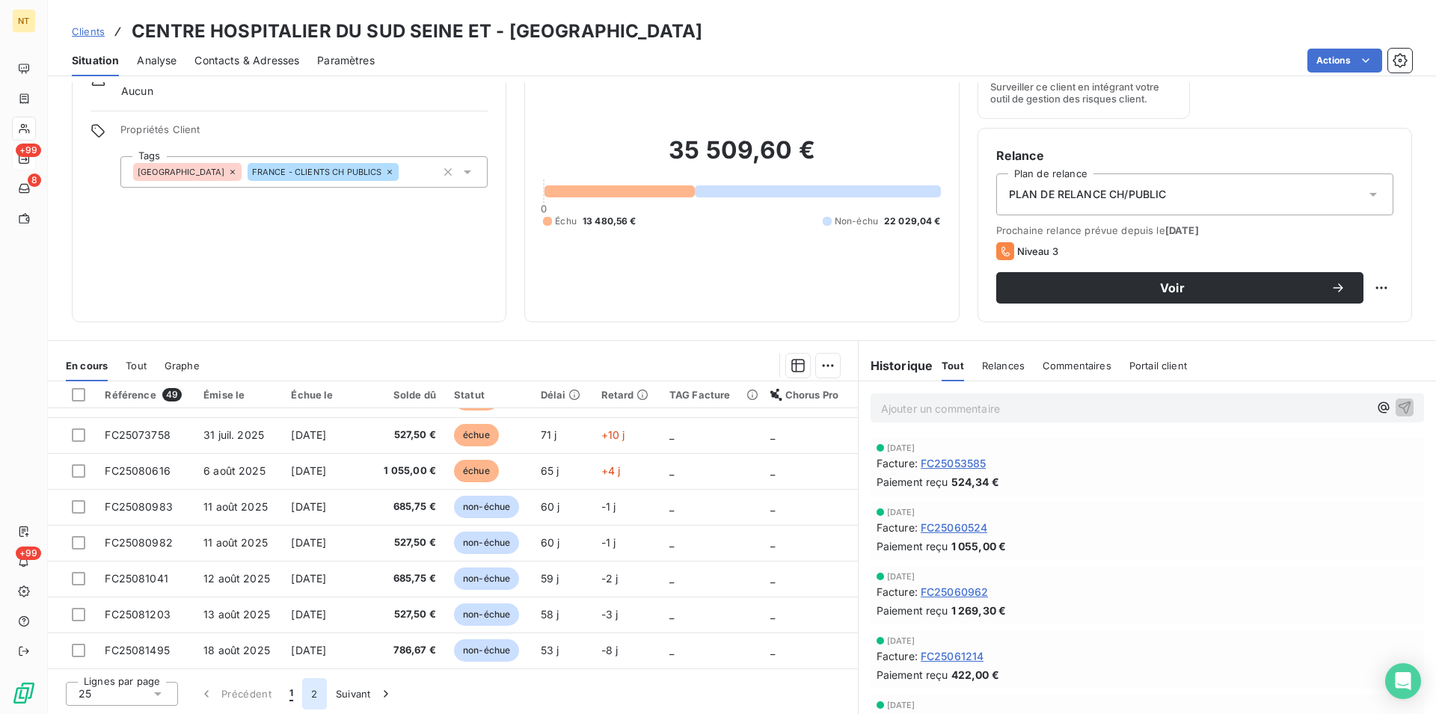
click at [316, 697] on button "2" at bounding box center [314, 694] width 24 height 31
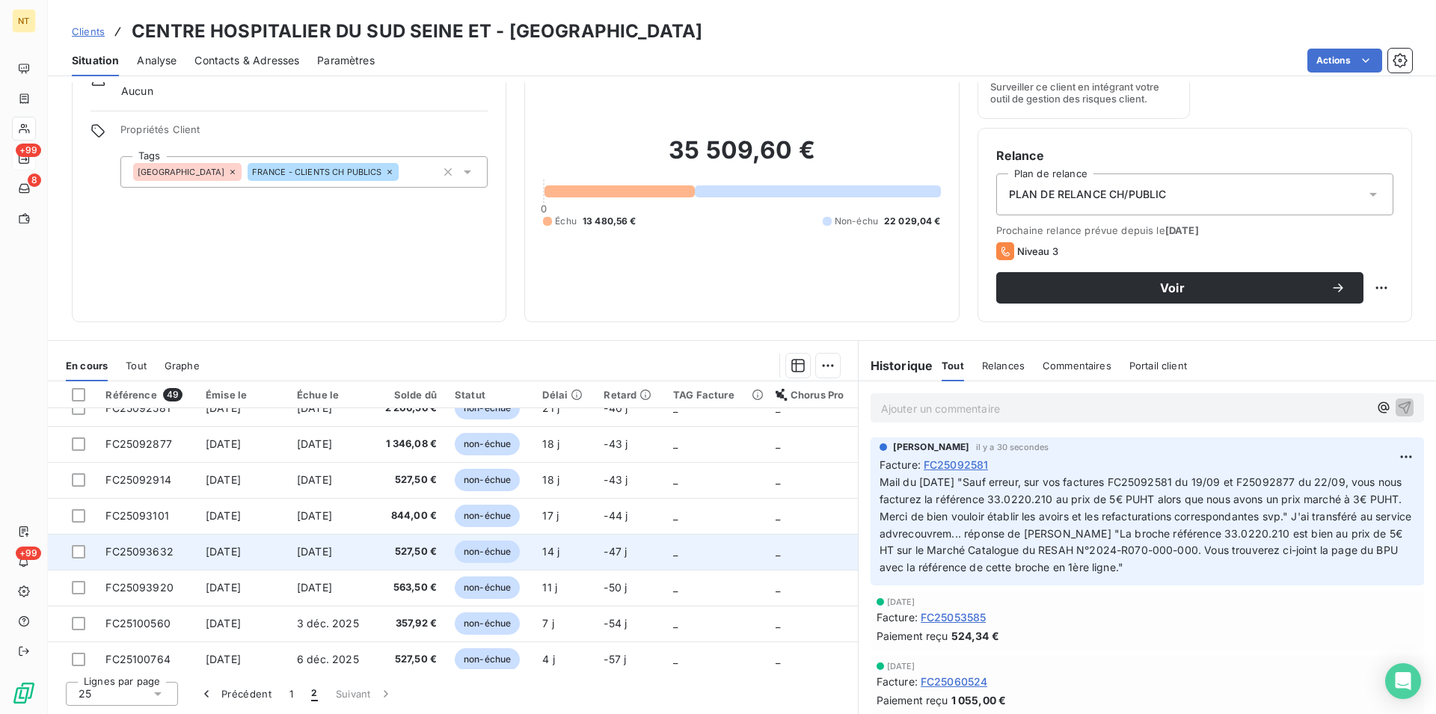
scroll to position [525, 0]
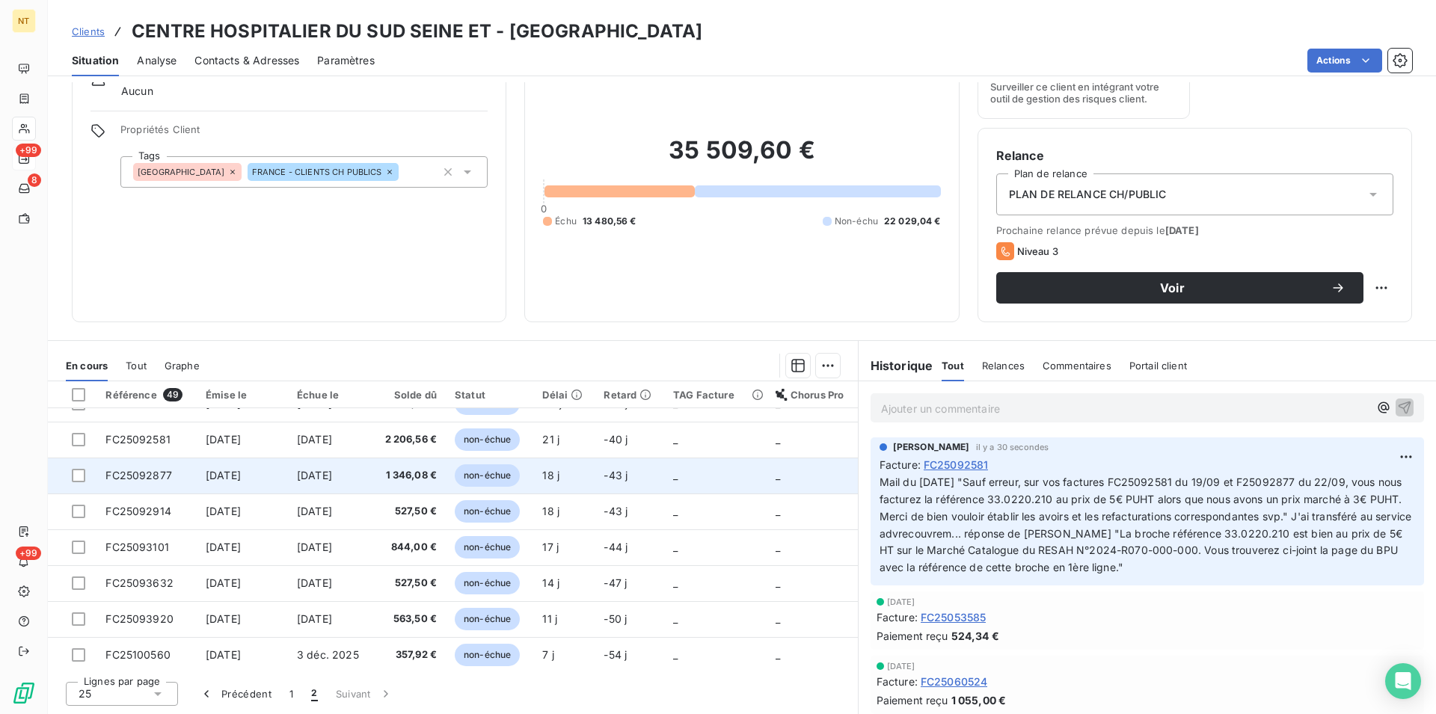
click at [166, 471] on span "FC25092877" at bounding box center [138, 475] width 67 height 13
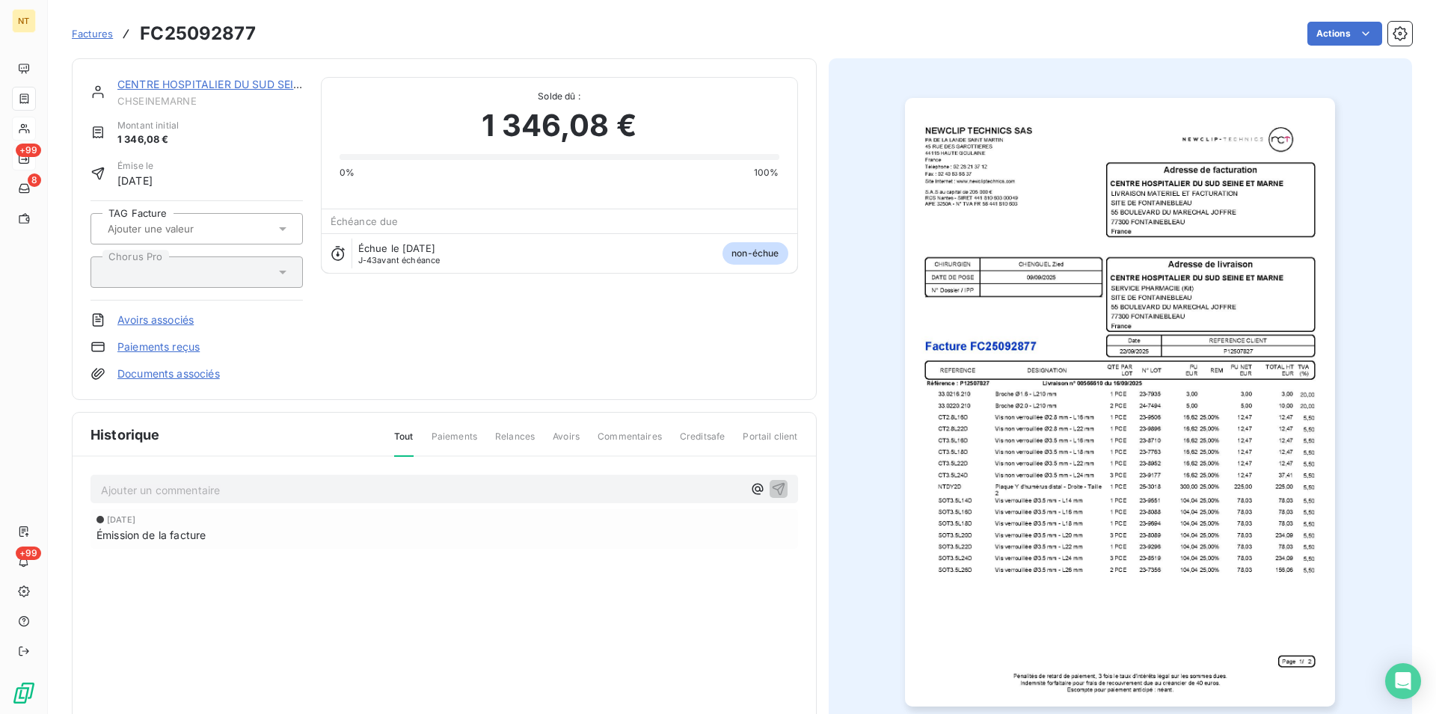
click at [156, 483] on p "Ajouter un commentaire ﻿" at bounding box center [422, 490] width 642 height 19
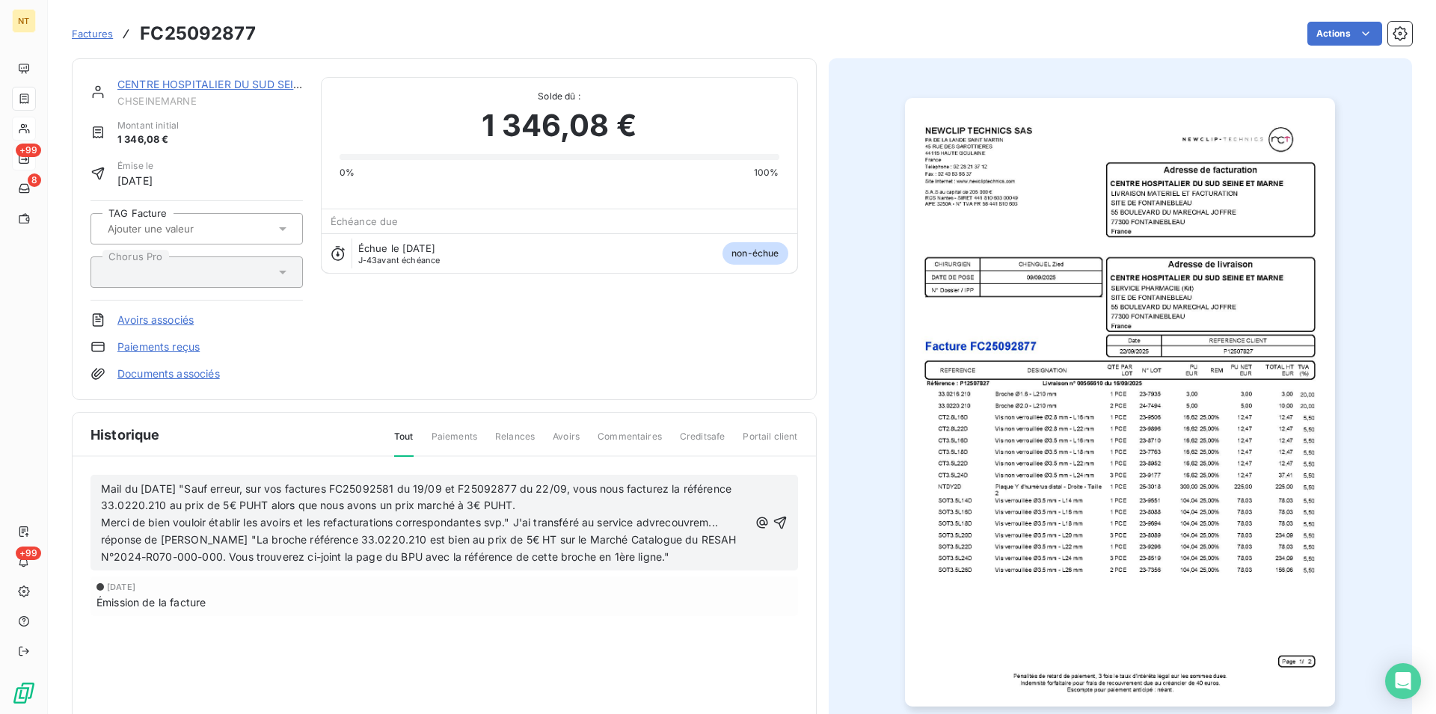
click at [105, 542] on span "Merci de bien vouloir établir les avoirs et les refacturations correspondantes …" at bounding box center [420, 539] width 639 height 47
click at [773, 526] on icon "button" at bounding box center [780, 522] width 15 height 15
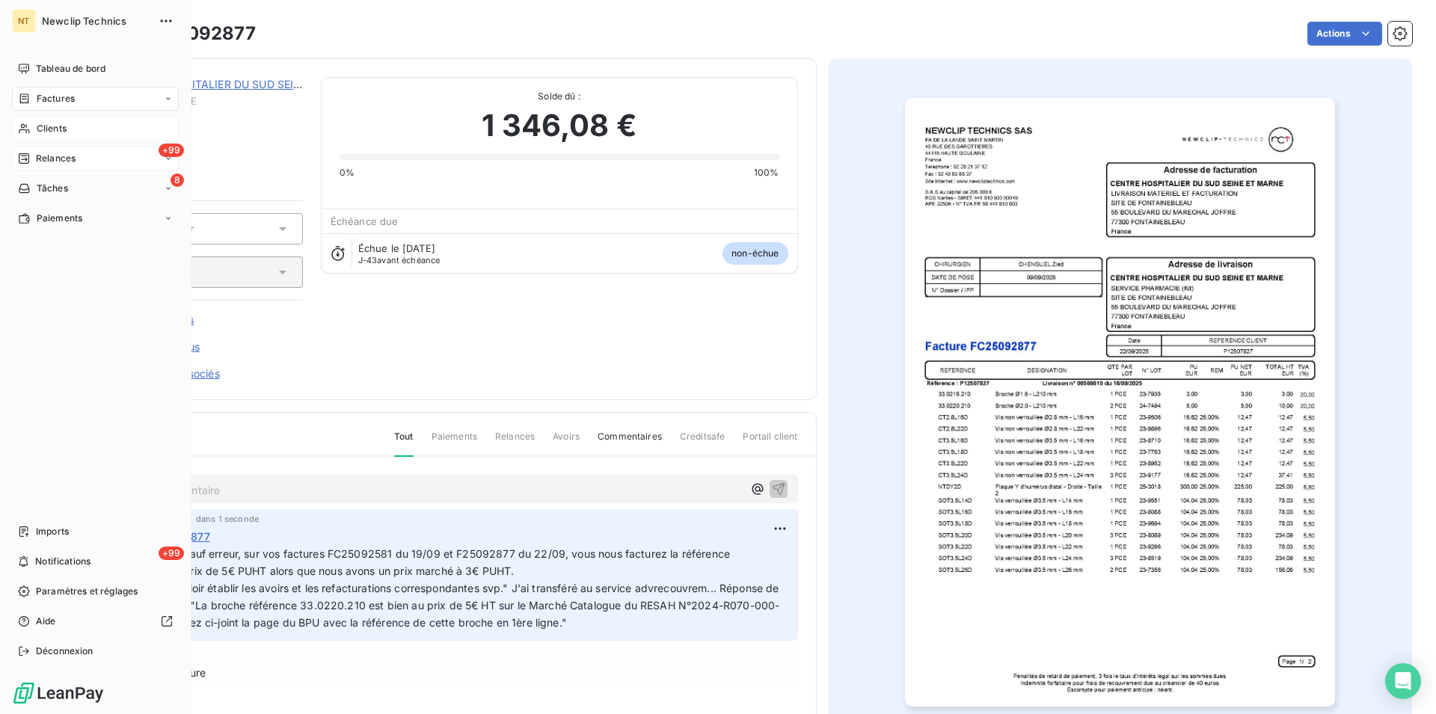
click at [52, 96] on span "Factures" at bounding box center [56, 98] width 38 height 13
click at [40, 94] on span "Factures" at bounding box center [56, 98] width 38 height 13
click at [91, 97] on div "Factures" at bounding box center [95, 99] width 167 height 24
click at [55, 97] on span "Factures" at bounding box center [56, 98] width 38 height 13
click at [67, 129] on span "Factures" at bounding box center [55, 128] width 38 height 13
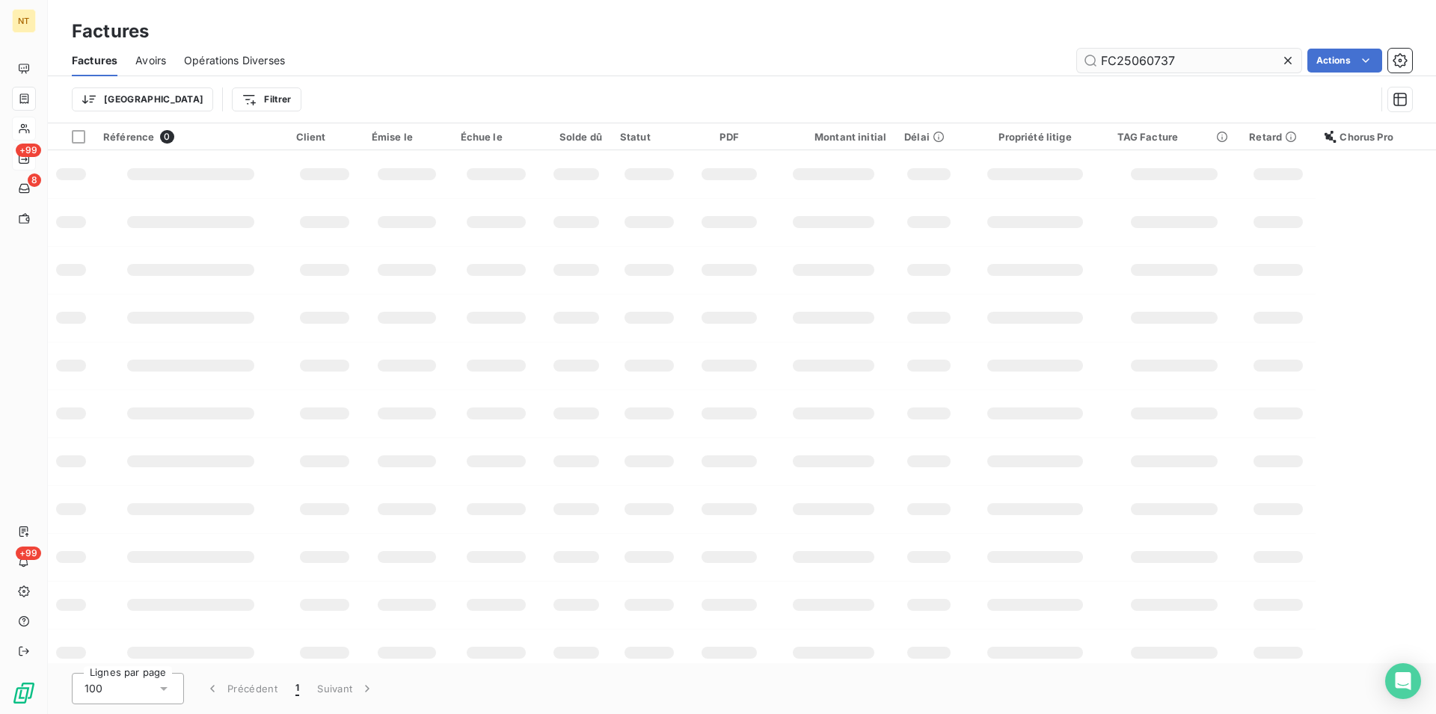
drag, startPoint x: 1184, startPoint y: 66, endPoint x: 1086, endPoint y: 64, distance: 98.8
click at [1086, 64] on input "FC25060737" at bounding box center [1189, 61] width 224 height 24
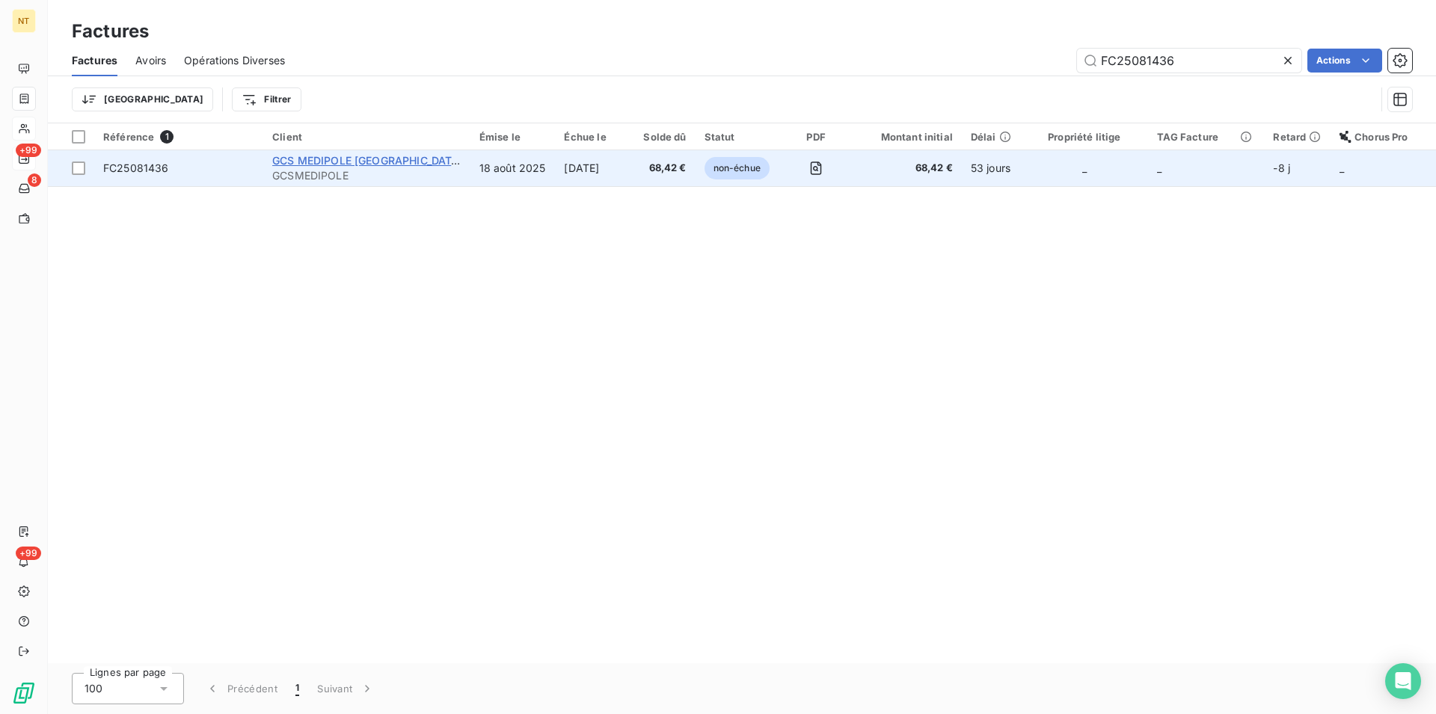
type input "FC25081436"
click at [364, 167] on span "GCS MEDIPOLE [GEOGRAPHIC_DATA]-[GEOGRAPHIC_DATA]" at bounding box center [423, 160] width 303 height 13
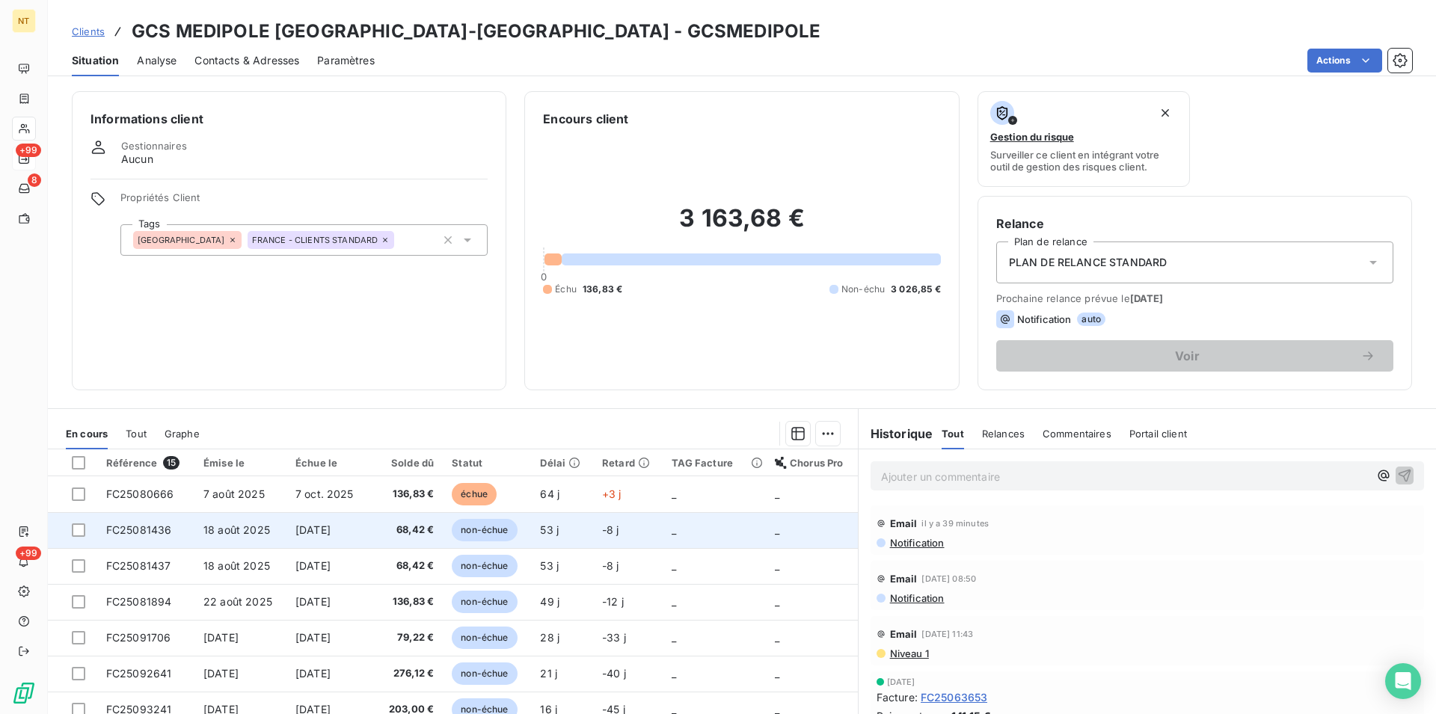
click at [148, 523] on td "FC25081436" at bounding box center [145, 530] width 97 height 36
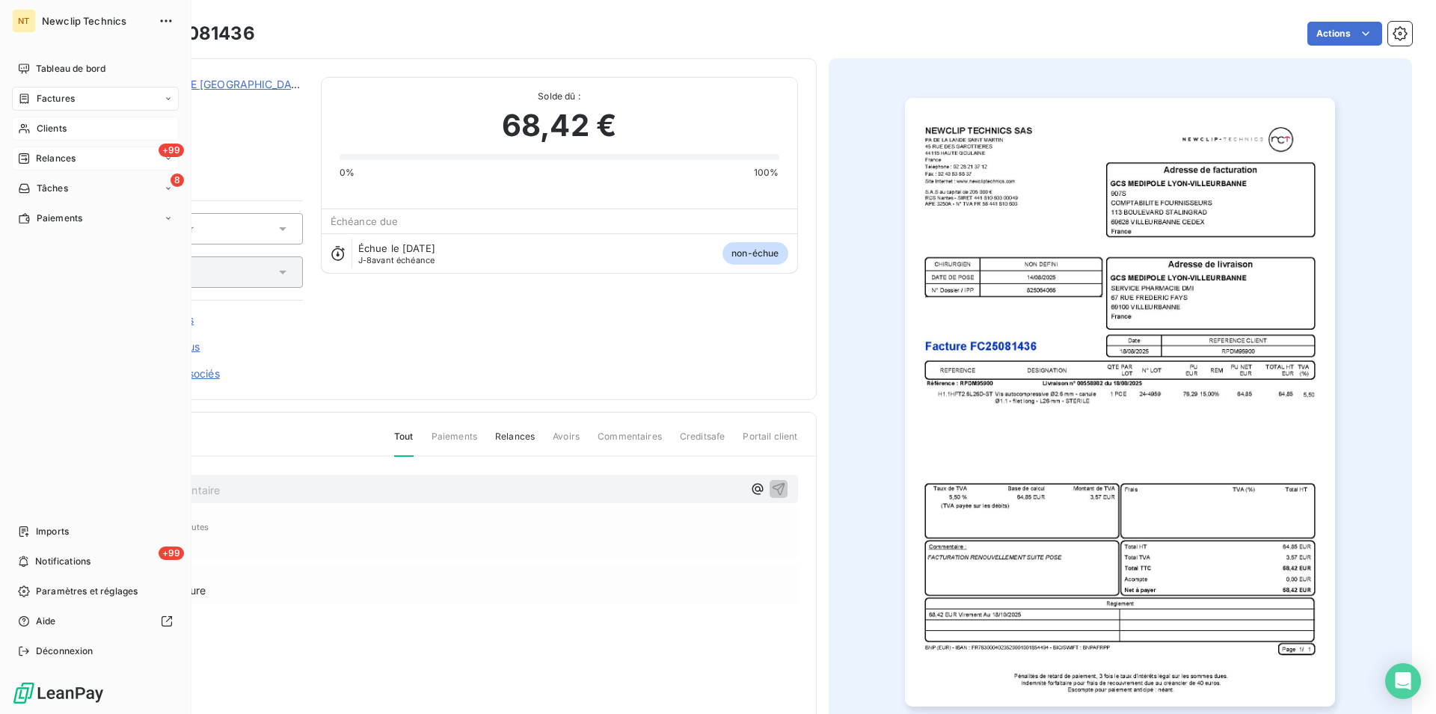
click at [46, 133] on span "Clients" at bounding box center [52, 128] width 30 height 13
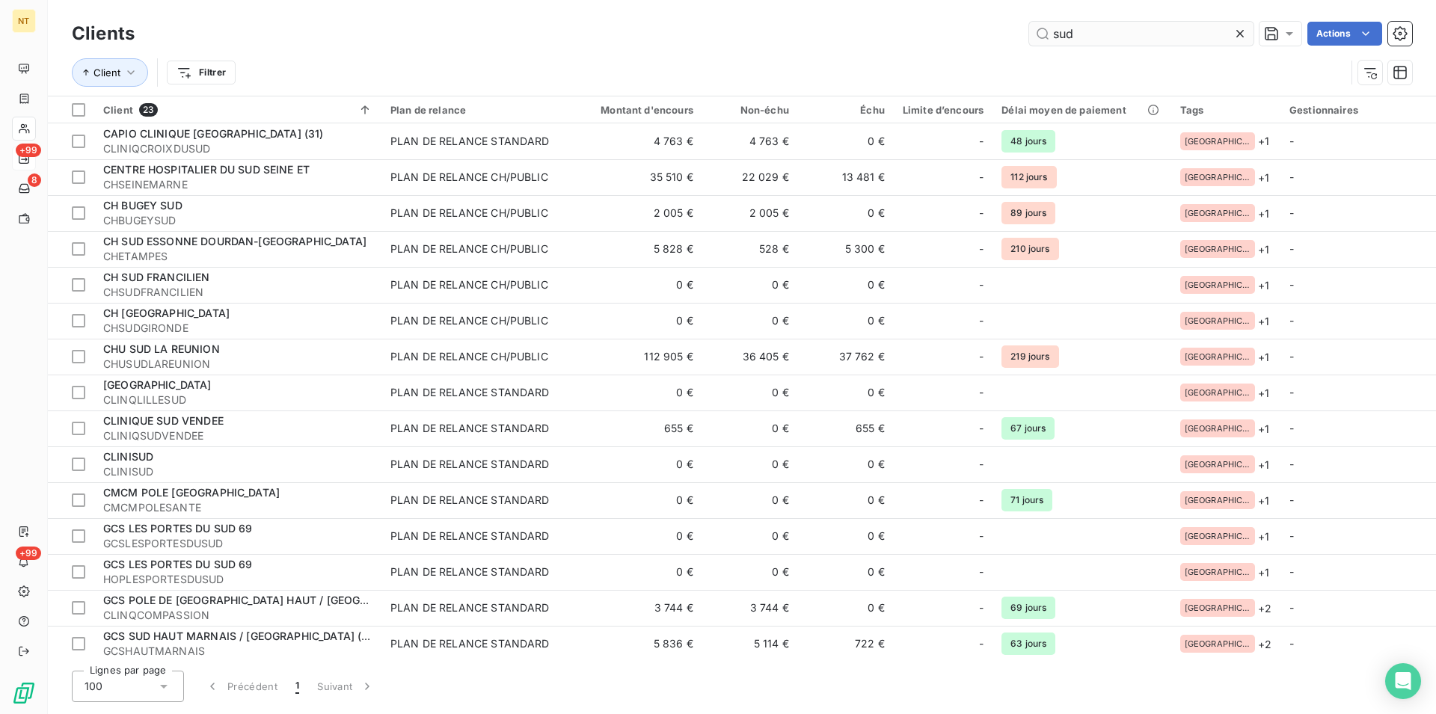
drag, startPoint x: 1089, startPoint y: 33, endPoint x: 1035, endPoint y: 33, distance: 53.9
click at [1035, 33] on input "sud" at bounding box center [1141, 34] width 224 height 24
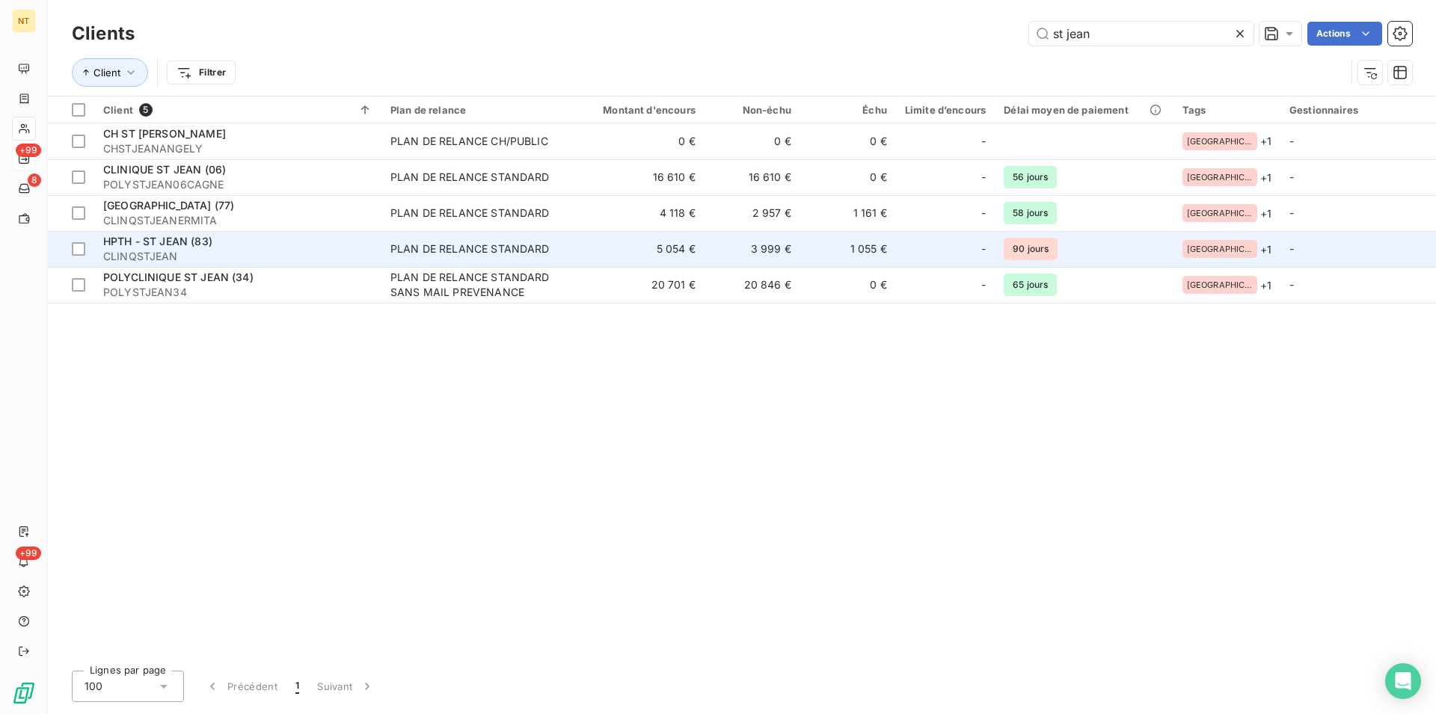
type input "st jean"
click at [176, 245] on span "HPTH - ST JEAN (83)" at bounding box center [157, 241] width 109 height 13
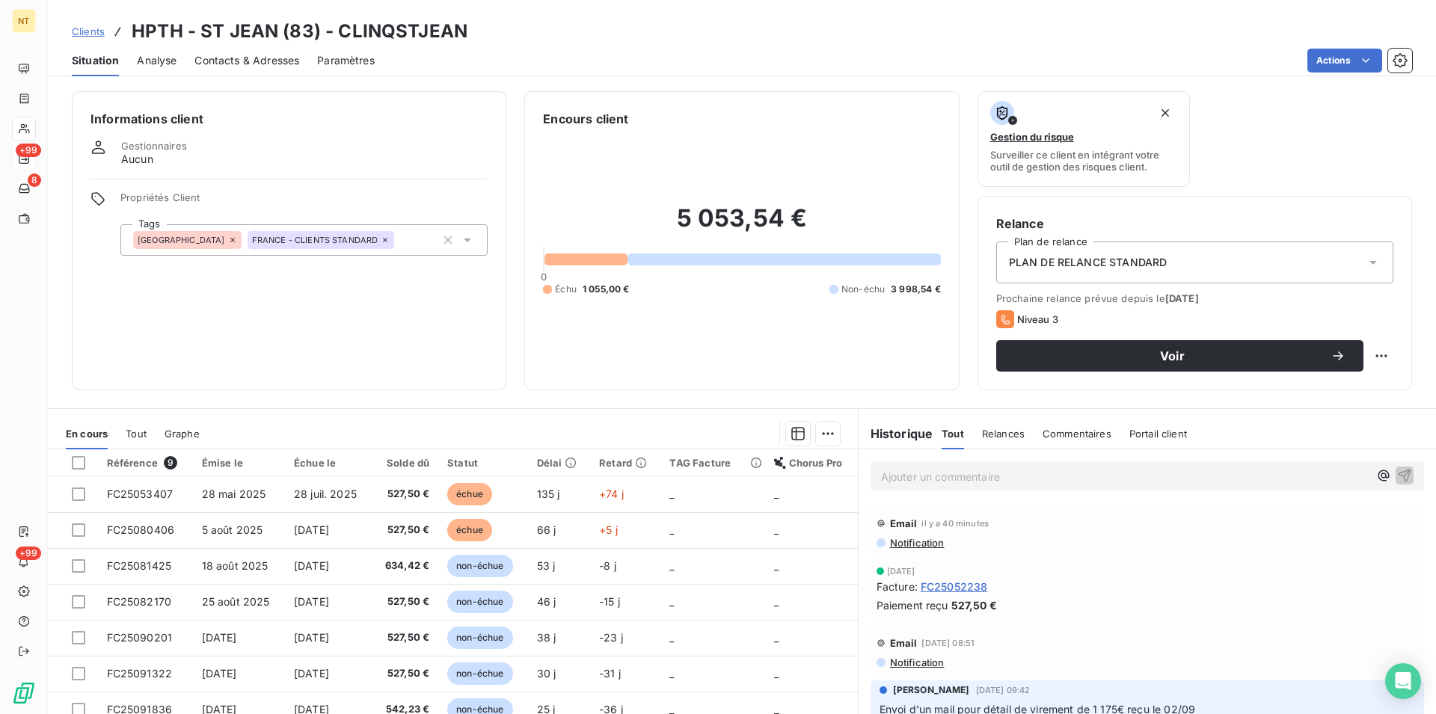
click at [233, 55] on span "Contacts & Adresses" at bounding box center [247, 60] width 105 height 15
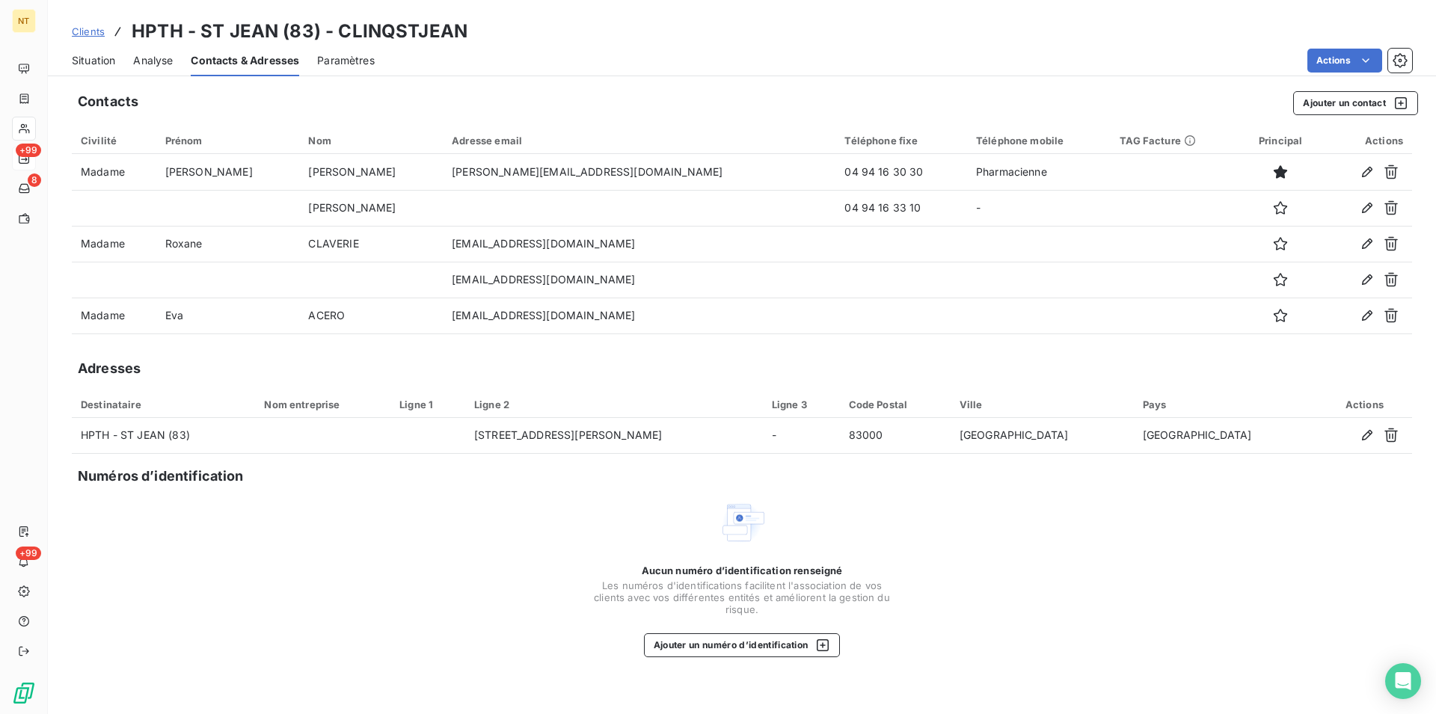
click at [92, 66] on span "Situation" at bounding box center [93, 60] width 43 height 15
